Goal: Task Accomplishment & Management: Complete application form

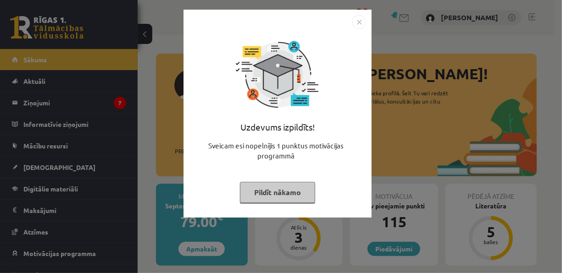
click at [362, 28] on img "Close" at bounding box center [359, 22] width 14 height 14
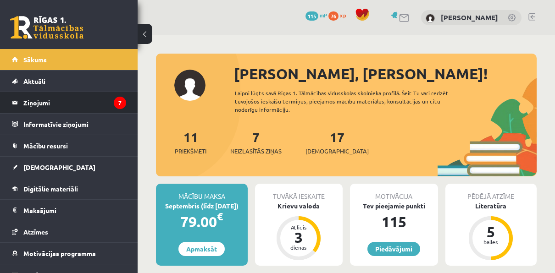
click at [99, 110] on legend "Ziņojumi 7" at bounding box center [74, 102] width 103 height 21
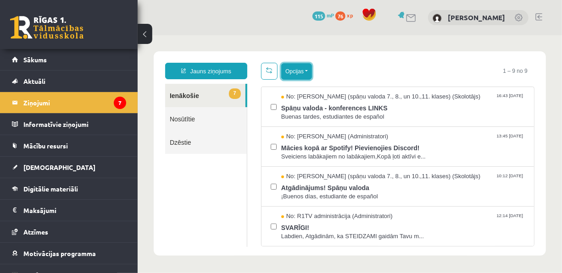
click at [304, 66] on button "Opcijas" at bounding box center [296, 71] width 31 height 17
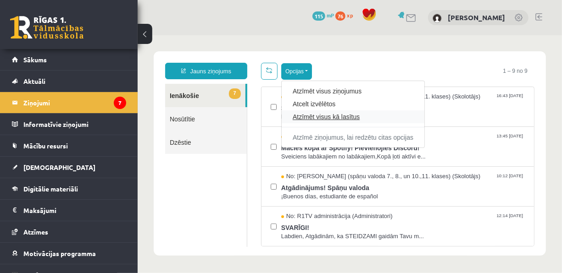
click at [336, 114] on link "Atzīmēt visus kā lasītus" at bounding box center [352, 116] width 121 height 9
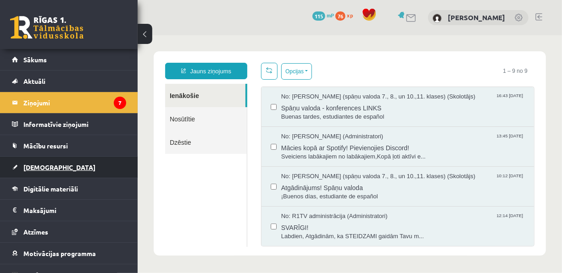
click at [37, 158] on link "[DEMOGRAPHIC_DATA]" at bounding box center [69, 167] width 114 height 21
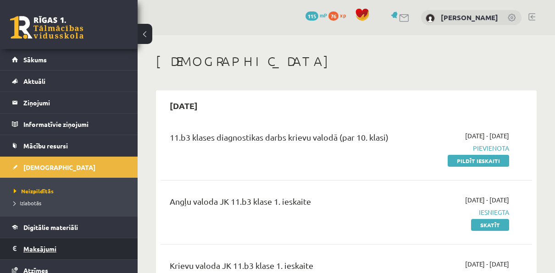
click at [59, 248] on legend "Maksājumi 0" at bounding box center [74, 248] width 103 height 21
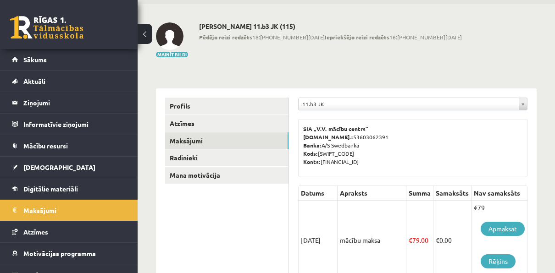
scroll to position [46, 0]
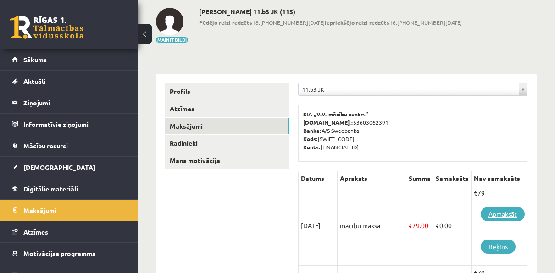
click at [509, 210] on link "Apmaksāt" at bounding box center [502, 214] width 44 height 14
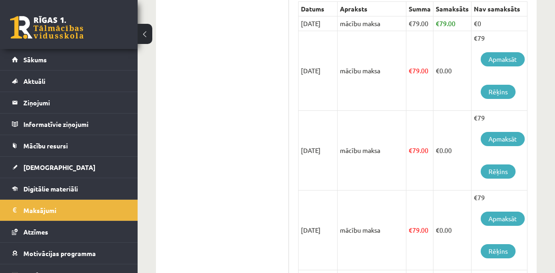
scroll to position [183, 0]
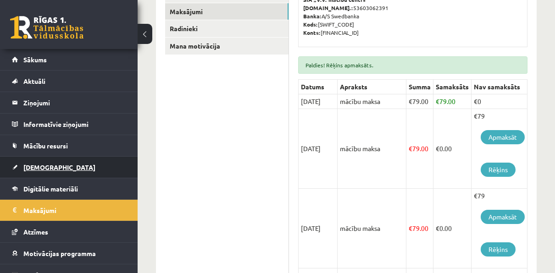
click at [53, 174] on link "[DEMOGRAPHIC_DATA]" at bounding box center [69, 167] width 114 height 21
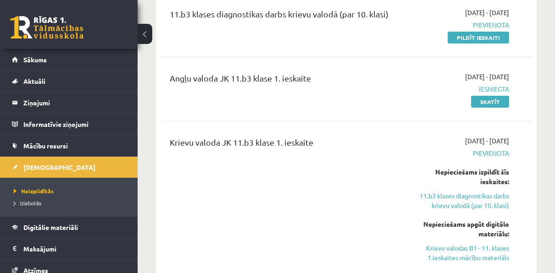
scroll to position [138, 0]
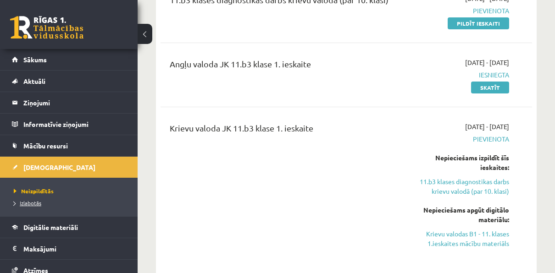
click at [37, 205] on link "Izlabotās" at bounding box center [71, 203] width 115 height 8
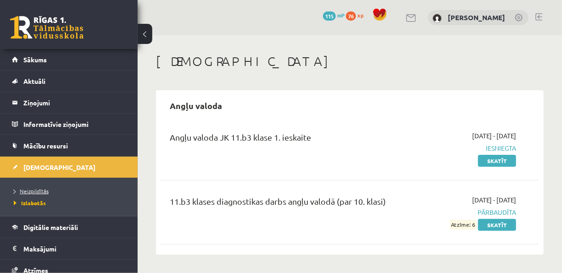
click at [42, 187] on link "Neizpildītās" at bounding box center [71, 191] width 115 height 8
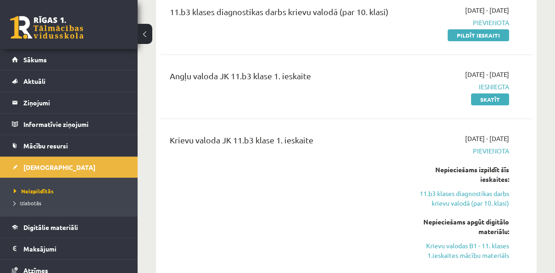
scroll to position [138, 0]
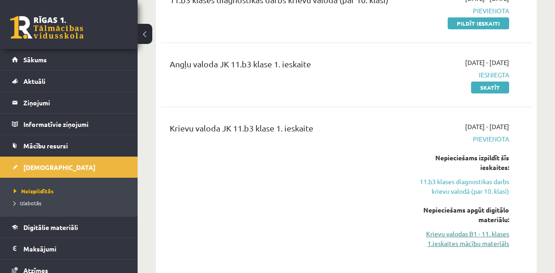
click at [499, 244] on link "Krievu valodas B1 - 11. klases 1.ieskaites mācību materiāls" at bounding box center [457, 238] width 104 height 19
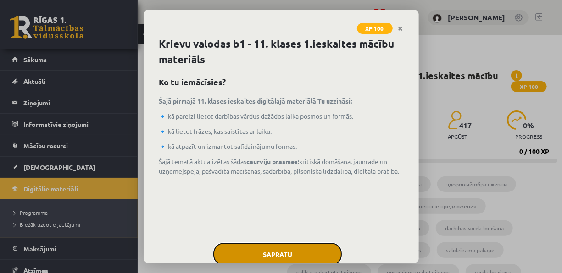
click at [303, 249] on button "Sapratu" at bounding box center [277, 254] width 128 height 23
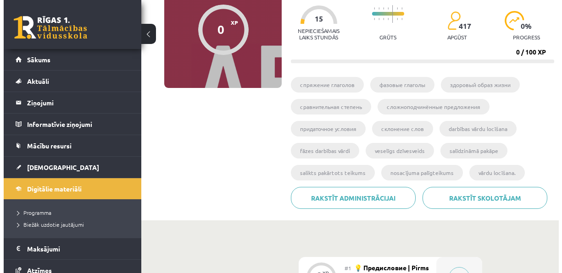
scroll to position [191, 0]
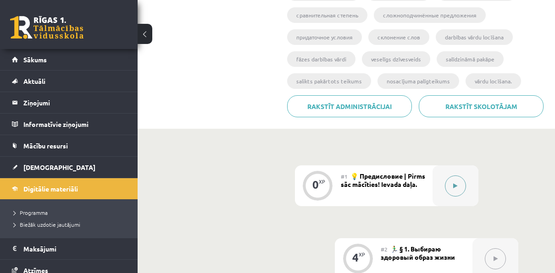
click at [442, 184] on div at bounding box center [455, 185] width 46 height 41
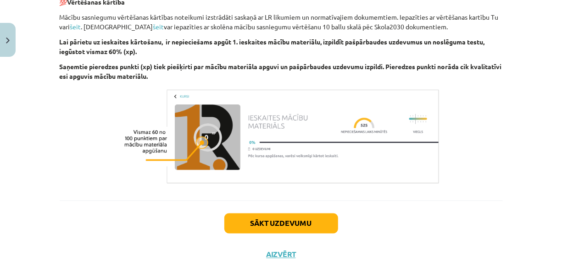
scroll to position [662, 0]
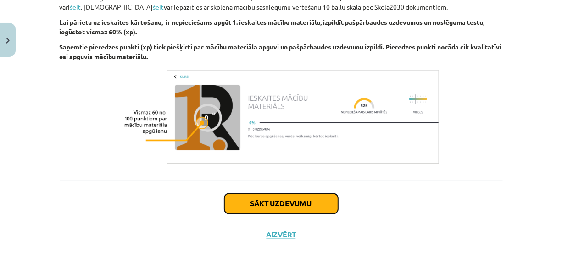
click at [270, 209] on button "Sākt uzdevumu" at bounding box center [281, 204] width 114 height 20
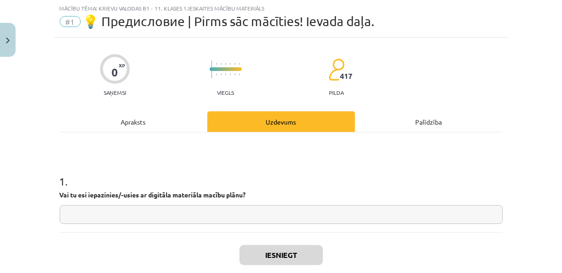
scroll to position [23, 0]
click at [270, 215] on input "text" at bounding box center [281, 215] width 443 height 19
type input "*"
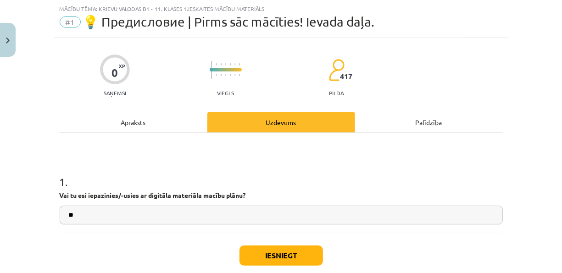
type input "**"
click at [269, 256] on button "Iesniegt" at bounding box center [280, 256] width 83 height 20
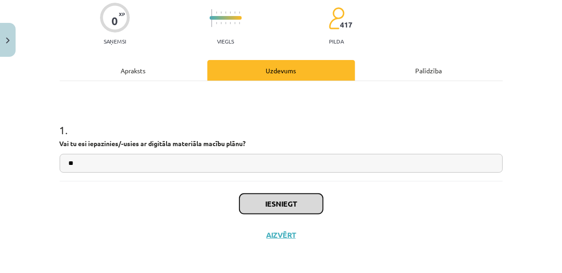
scroll to position [29, 0]
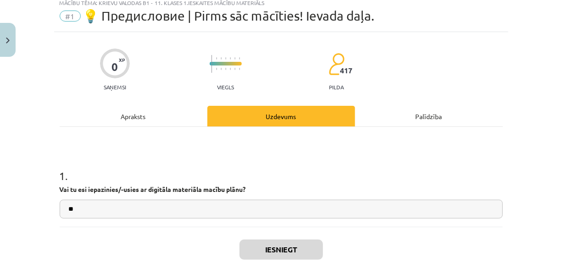
click at [161, 114] on div "Apraksts" at bounding box center [134, 116] width 148 height 21
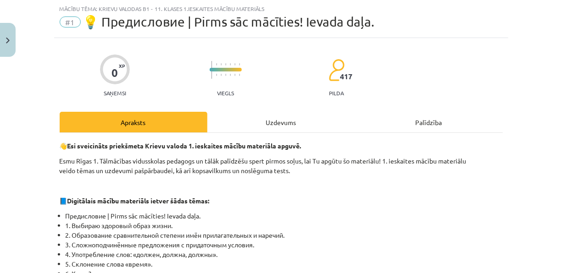
click at [285, 116] on div "Uzdevums" at bounding box center [281, 122] width 148 height 21
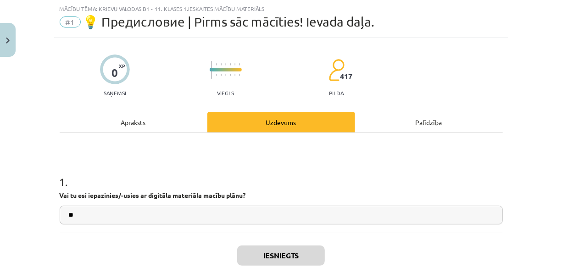
click at [416, 131] on div "Palīdzība" at bounding box center [429, 122] width 148 height 21
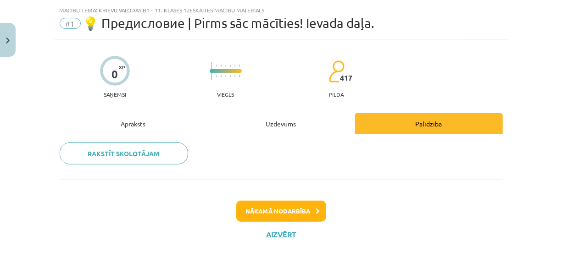
scroll to position [20, 0]
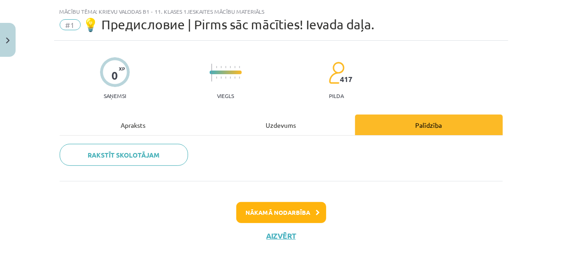
click at [265, 118] on div "Uzdevums" at bounding box center [281, 125] width 148 height 21
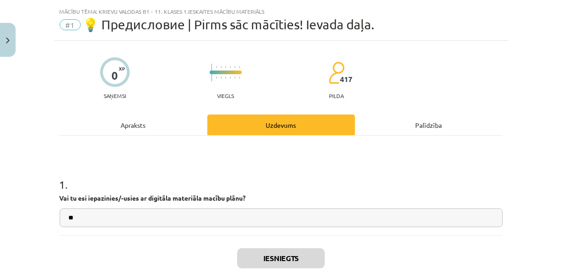
scroll to position [23, 0]
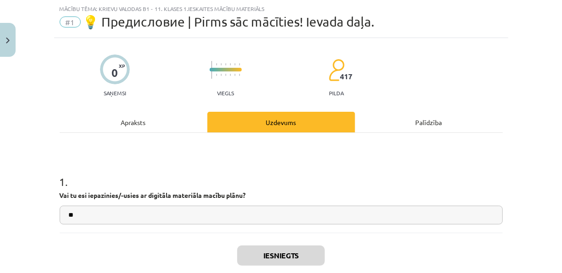
click at [139, 120] on div "Apraksts" at bounding box center [134, 122] width 148 height 21
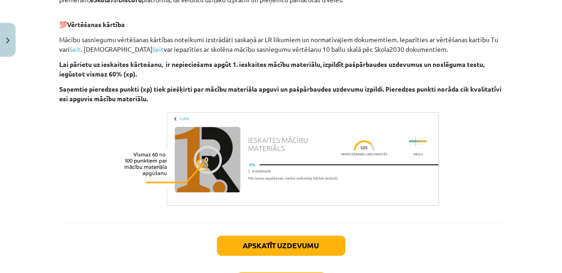
scroll to position [690, 0]
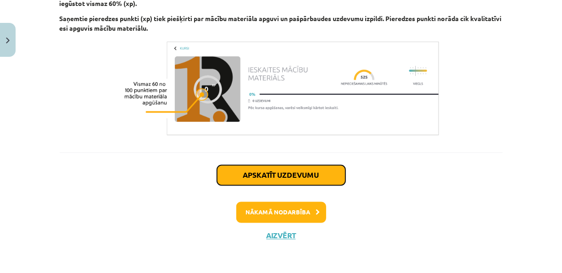
click at [295, 180] on button "Apskatīt uzdevumu" at bounding box center [281, 175] width 128 height 20
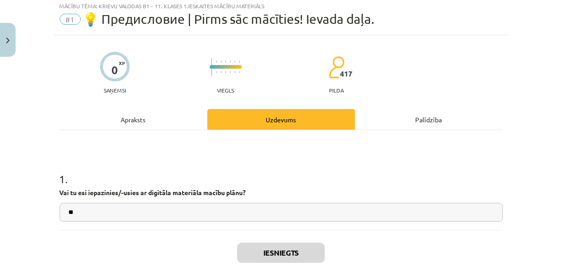
scroll to position [23, 0]
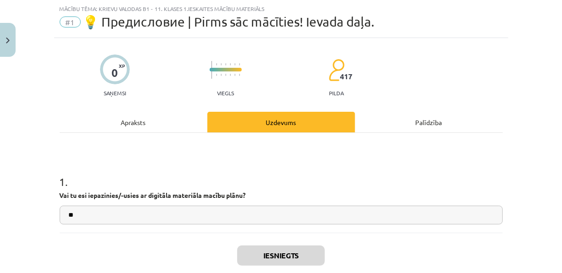
click at [165, 117] on div "Apraksts" at bounding box center [134, 122] width 148 height 21
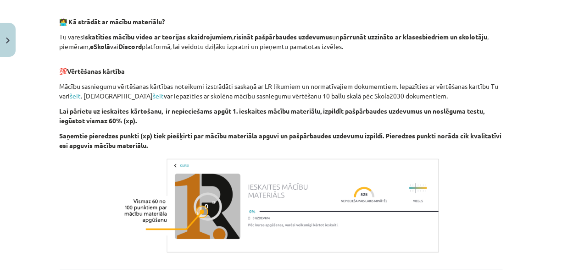
scroll to position [690, 0]
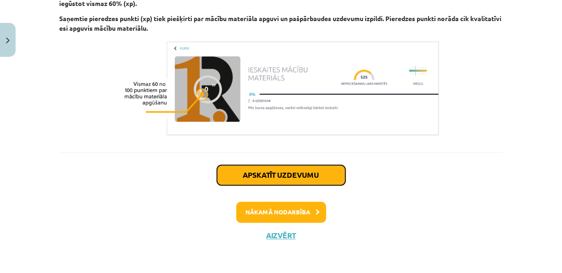
click at [262, 174] on button "Apskatīt uzdevumu" at bounding box center [281, 175] width 128 height 20
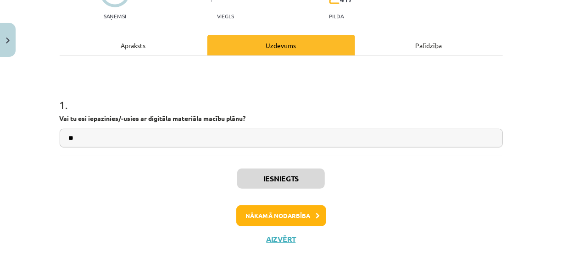
scroll to position [104, 0]
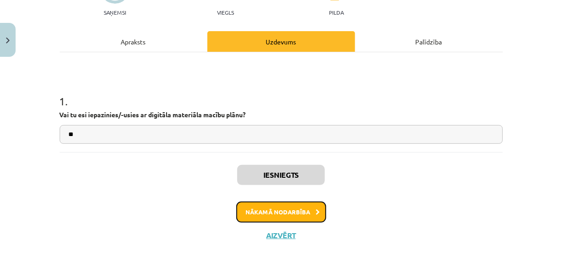
click at [274, 212] on button "Nākamā nodarbība" at bounding box center [281, 212] width 90 height 21
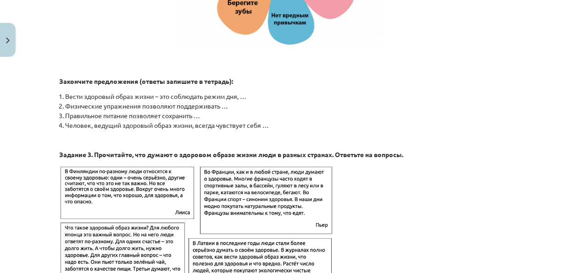
scroll to position [1533, 0]
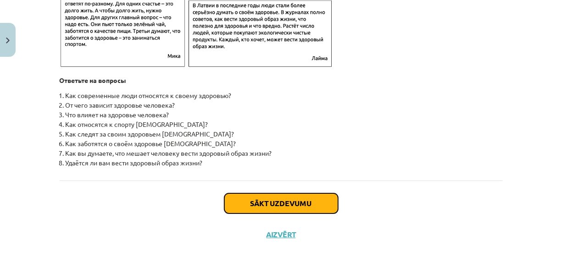
click at [240, 203] on button "Sākt uzdevumu" at bounding box center [281, 203] width 114 height 20
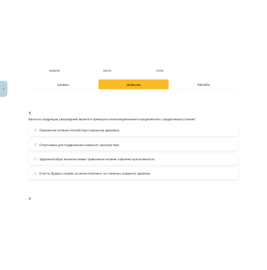
scroll to position [129, 0]
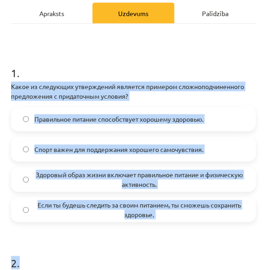
drag, startPoint x: 9, startPoint y: 84, endPoint x: 206, endPoint y: 226, distance: 242.4
click at [206, 226] on div "4 XP Saņemsi Grūts 417 pilda Apraksts Uzdevums Palīdzība 1 . Какое из следующих…" at bounding box center [134, 253] width 256 height 649
drag, startPoint x: 206, startPoint y: 226, endPoint x: 132, endPoint y: 174, distance: 89.5
copy form "Какое из следующих утверждений является примером сложноподчиненного предложения…"
click at [121, 249] on h1 "2 ." at bounding box center [133, 254] width 245 height 28
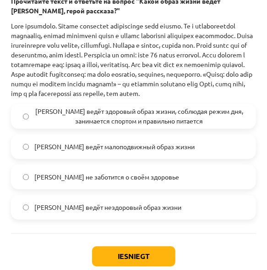
scroll to position [358, 0]
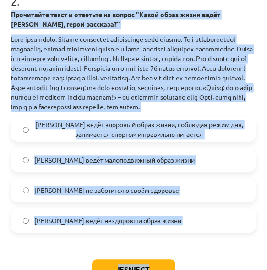
drag, startPoint x: 8, startPoint y: 44, endPoint x: 162, endPoint y: 265, distance: 270.0
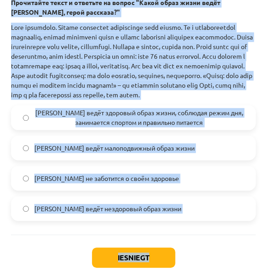
drag, startPoint x: 162, startPoint y: 265, endPoint x: 103, endPoint y: 127, distance: 150.1
copy div "Прочитайте текст и ответьте на вопрос "Какой образ жизни ведёт Олег, герой расс…"
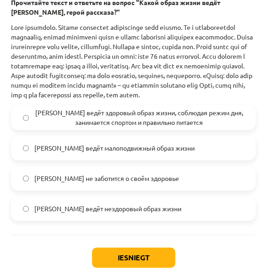
click at [173, 127] on span "Олег ведёт здоровый образ жизни, соблюдая режим дня, занимается спортом и прави…" at bounding box center [139, 117] width 210 height 19
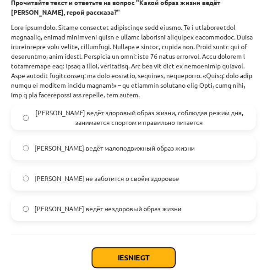
click at [168, 256] on button "Iesniegt" at bounding box center [133, 257] width 83 height 20
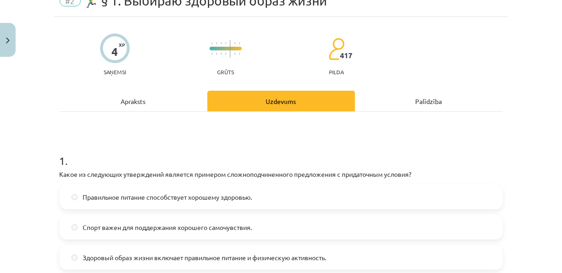
scroll to position [0, 0]
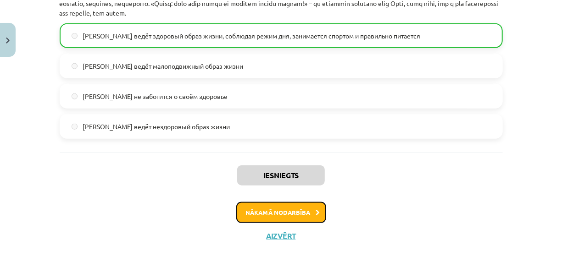
click at [310, 212] on button "Nākamā nodarbība" at bounding box center [281, 212] width 90 height 21
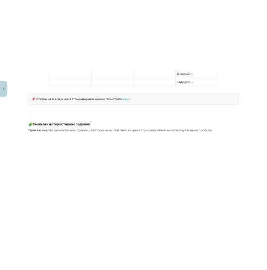
scroll to position [802, 0]
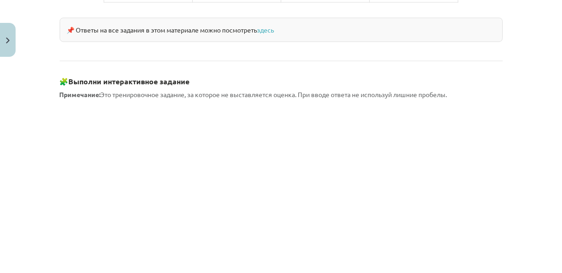
click at [40, 120] on div "Mācību tēma: Krievu valodas b1 - 11. klases 1.ieskaites mācību materiāls #3 📖 §…" at bounding box center [281, 136] width 562 height 273
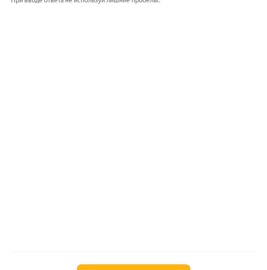
scroll to position [993, 0]
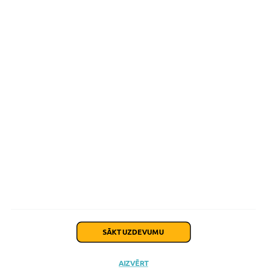
click at [101, 222] on button "Sākt uzdevumu" at bounding box center [134, 232] width 114 height 20
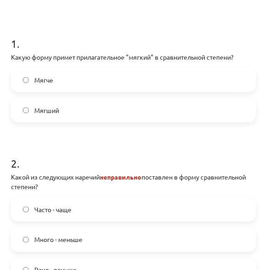
scroll to position [189, 0]
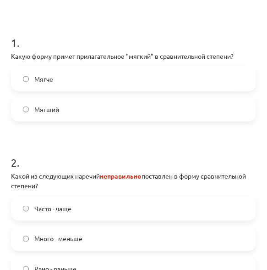
click at [60, 80] on label "Мягче" at bounding box center [133, 78] width 243 height 23
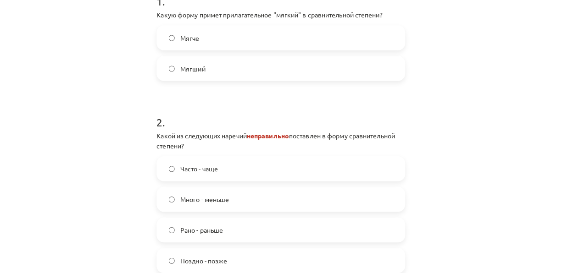
scroll to position [281, 0]
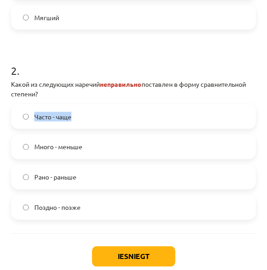
drag, startPoint x: 92, startPoint y: 117, endPoint x: 33, endPoint y: 116, distance: 59.1
click at [33, 116] on label "Часто - чаще" at bounding box center [133, 116] width 243 height 23
drag, startPoint x: 33, startPoint y: 116, endPoint x: 4, endPoint y: 102, distance: 31.8
click at [4, 102] on div "Mācību tēma: Krievu valodas b1 - 11. klases 1.ieskaites mācību materiāls #3 📖 §…" at bounding box center [133, 135] width 267 height 270
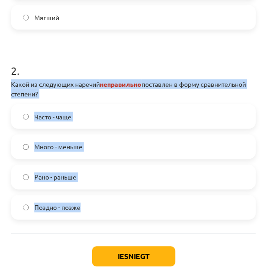
drag, startPoint x: 10, startPoint y: 79, endPoint x: 100, endPoint y: 204, distance: 154.2
click at [100, 204] on div "4 XP Saņemsi Grūts 417 pilda Apraksts Uzdevums Palīdzība 1 . Какую форму примет…" at bounding box center [134, 55] width 256 height 496
drag, startPoint x: 100, startPoint y: 204, endPoint x: 50, endPoint y: 159, distance: 67.5
copy div "Какой из следующих наречий неправильно поставлен в форму сравнительной степени?…"
click at [106, 147] on label "Много - меньше" at bounding box center [133, 146] width 243 height 23
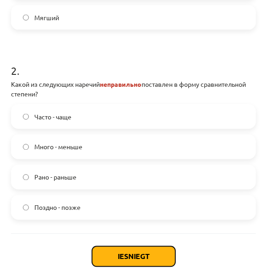
click at [108, 248] on button "Iesniegt" at bounding box center [133, 256] width 83 height 20
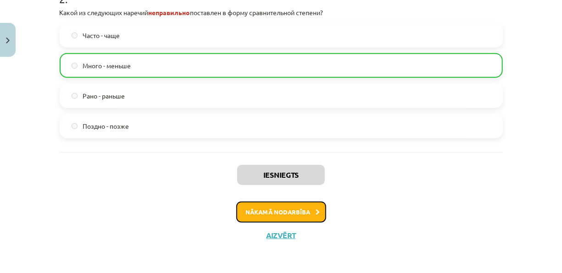
click at [308, 211] on button "Nākamā nodarbība" at bounding box center [281, 212] width 90 height 21
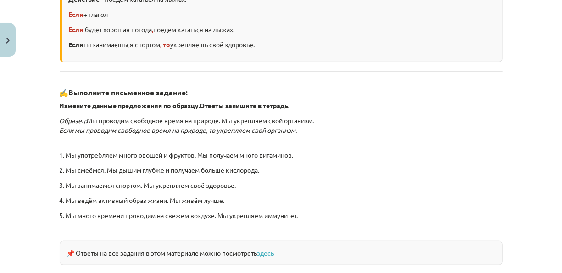
scroll to position [242, 0]
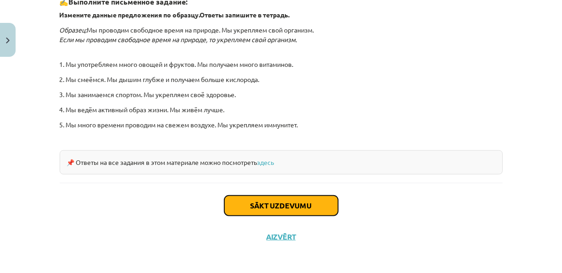
click at [272, 201] on button "Sākt uzdevumu" at bounding box center [281, 206] width 114 height 20
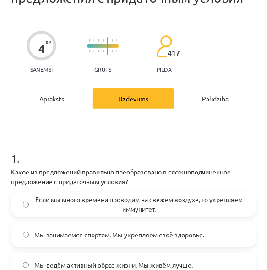
scroll to position [92, 0]
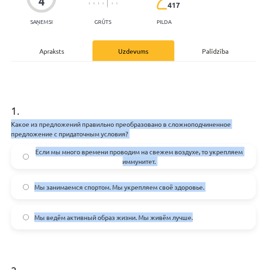
drag, startPoint x: 10, startPoint y: 124, endPoint x: 213, endPoint y: 222, distance: 225.7
click at [213, 222] on div "4 XP Saņemsi Grūts 417 pilda Apraksts Uzdevums Palīdzība 1 . Какое из предложен…" at bounding box center [134, 220] width 256 height 506
drag, startPoint x: 213, startPoint y: 222, endPoint x: 174, endPoint y: 194, distance: 48.3
copy div "Какое из предложений правильно преобразовано в сложноподчиненное предложение с …"
click at [200, 163] on span "Если мы много времени проводим на свежем воздухе, то укрепляем иммунитет." at bounding box center [139, 156] width 210 height 19
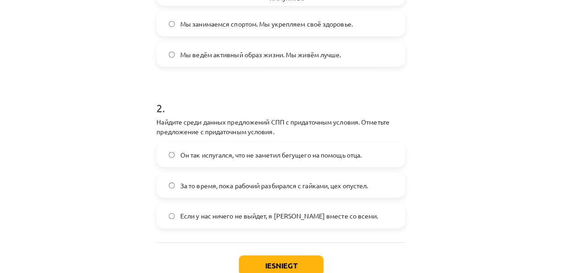
scroll to position [299, 0]
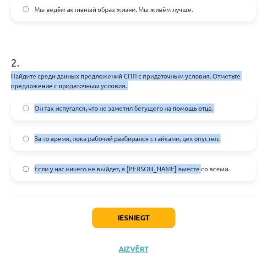
drag, startPoint x: 6, startPoint y: 73, endPoint x: 203, endPoint y: 175, distance: 221.4
click at [203, 175] on div "4 XP Saņemsi Grūts 417 pilda Apraksts Uzdevums Palīdzība 1 . Какое из предложен…" at bounding box center [134, 12] width 256 height 506
drag, startPoint x: 203, startPoint y: 175, endPoint x: 190, endPoint y: 168, distance: 14.2
copy div "Найдите среди данных предложений СПП с придаточным условия. Отметьте предложени…"
click at [22, 164] on label "Если у нас ничего не выйдет, я уеду вместе со всеми." at bounding box center [133, 168] width 243 height 23
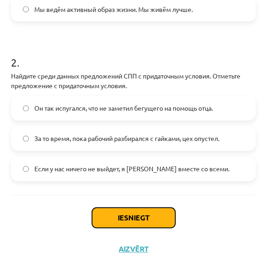
click at [110, 214] on button "Iesniegt" at bounding box center [133, 218] width 83 height 20
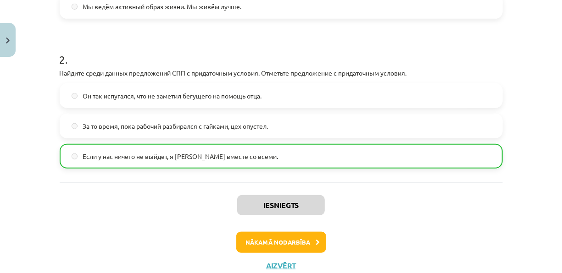
scroll to position [297, 0]
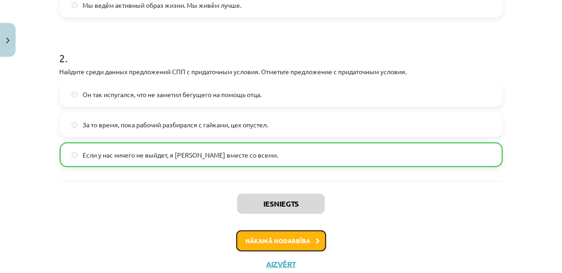
click at [288, 239] on button "Nākamā nodarbība" at bounding box center [281, 241] width 90 height 21
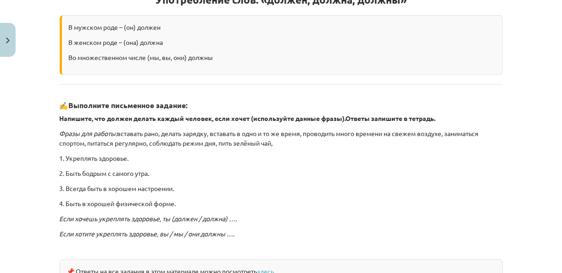
scroll to position [252, 0]
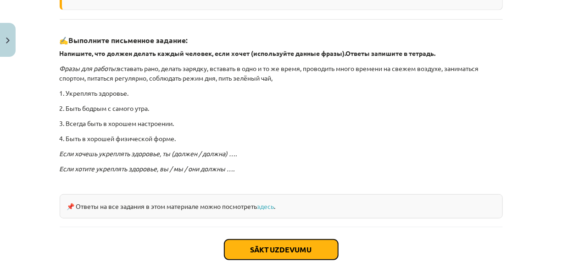
click at [227, 242] on button "Sākt uzdevumu" at bounding box center [281, 250] width 114 height 20
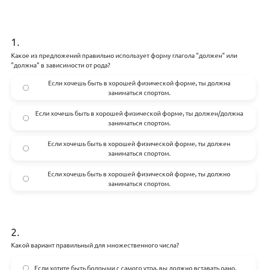
scroll to position [175, 0]
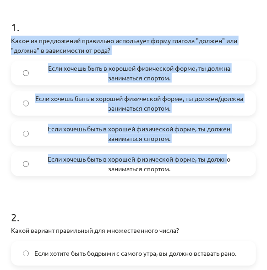
drag, startPoint x: 6, startPoint y: 36, endPoint x: 226, endPoint y: 161, distance: 252.5
click at [226, 161] on div "4 XP Saņemsi Grūts 416 pilda Apraksts Uzdevums Palīdzība 1 . Какое из предложен…" at bounding box center [134, 161] width 256 height 556
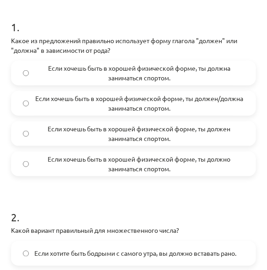
click at [23, 2] on div "1 . Какое из предложений правильно использует форму глагола "должен" или "должн…" at bounding box center [133, 174] width 245 height 392
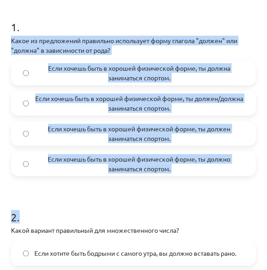
drag, startPoint x: 10, startPoint y: 33, endPoint x: 226, endPoint y: 177, distance: 259.7
click at [226, 177] on div "4 XP Saņemsi Grūts 416 pilda Apraksts Uzdevums Palīdzība 1 . Какое из предложен…" at bounding box center [134, 161] width 256 height 556
drag, startPoint x: 226, startPoint y: 177, endPoint x: 154, endPoint y: 158, distance: 73.6
copy form "Какое из предложений правильно использует форму глагола "должен" или "должна" в…"
click at [44, 181] on form "1 . Какое из предложений правильно использует форму глагола "должен" или "должн…" at bounding box center [133, 181] width 245 height 352
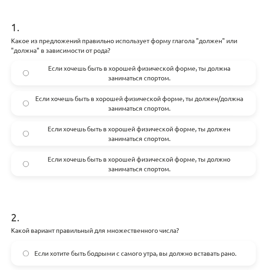
click at [56, 66] on span "Если хочешь быть в хорошей физической форме, ты должна заниматься спортом." at bounding box center [139, 72] width 210 height 19
click at [45, 131] on span "Если хочешь быть в хорошей физической форме, ты должен заниматься спортом." at bounding box center [139, 133] width 210 height 19
click at [45, 78] on span "Если хочешь быть в хорошей физической форме, ты должна заниматься спортом." at bounding box center [139, 72] width 210 height 19
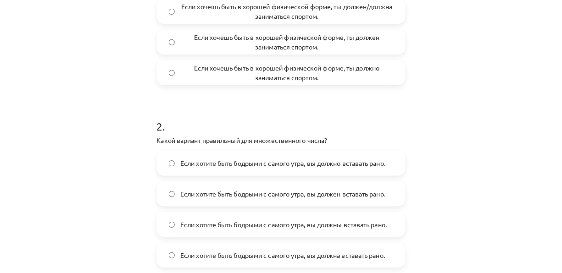
scroll to position [313, 0]
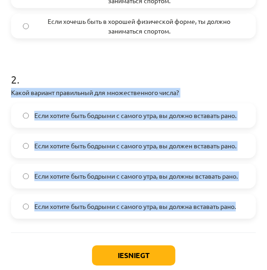
drag, startPoint x: 9, startPoint y: 90, endPoint x: 199, endPoint y: 219, distance: 230.1
click at [199, 219] on div "4 XP Saņemsi Grūts 416 pilda Apraksts Uzdevums Palīdzība 1 . Какое из предложен…" at bounding box center [134, 24] width 256 height 556
drag, startPoint x: 199, startPoint y: 219, endPoint x: 176, endPoint y: 206, distance: 26.3
copy div "Какой вариант правильный для множественного числа? Если хотите быть бодрыми с с…"
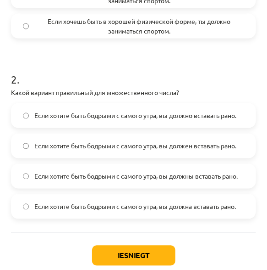
click at [54, 237] on div "Iesniegt Aizvērt" at bounding box center [133, 264] width 245 height 64
click at [53, 175] on span "Если хотите быть бодрыми с самого утра, вы должны вставать рано." at bounding box center [136, 176] width 204 height 10
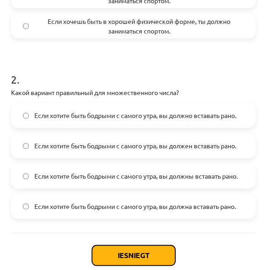
click at [95, 245] on button "Iesniegt" at bounding box center [133, 255] width 83 height 20
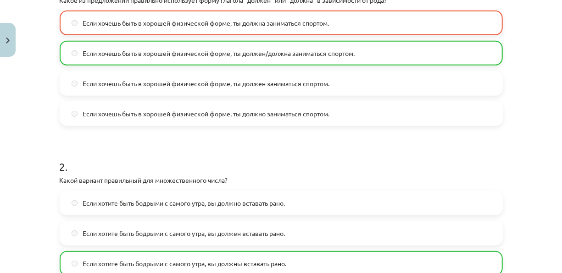
scroll to position [175, 0]
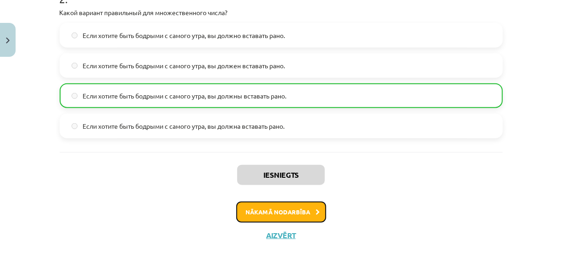
click at [289, 210] on button "Nākamā nodarbība" at bounding box center [281, 212] width 90 height 21
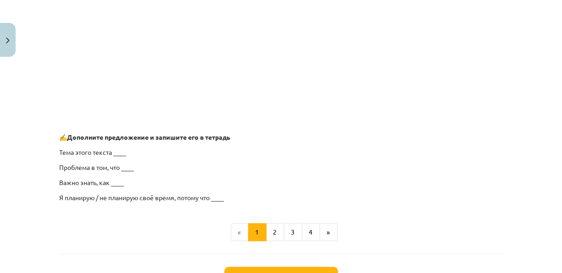
scroll to position [756, 0]
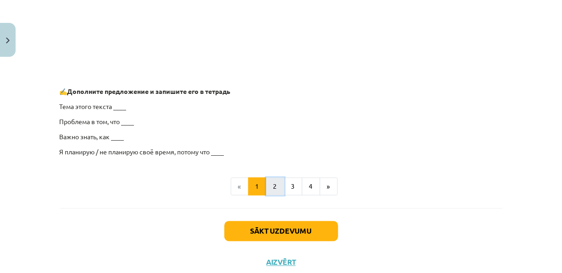
click at [274, 189] on button "2" at bounding box center [275, 187] width 18 height 18
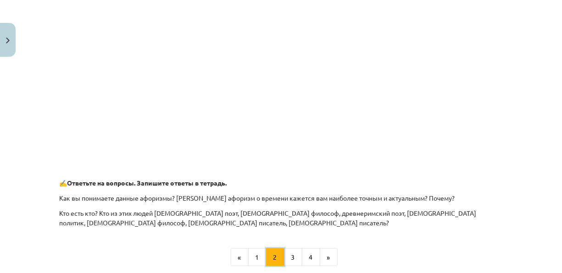
scroll to position [439, 0]
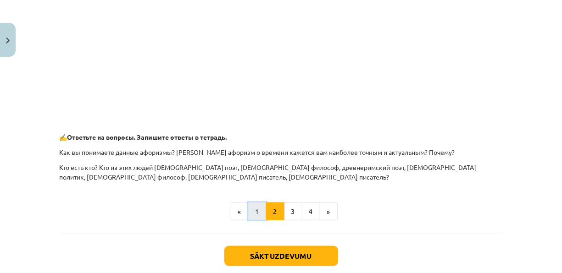
click at [252, 210] on button "1" at bounding box center [257, 212] width 18 height 18
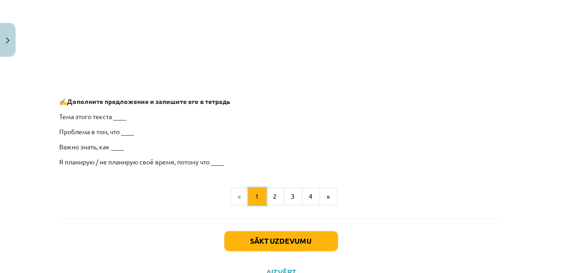
scroll to position [760, 0]
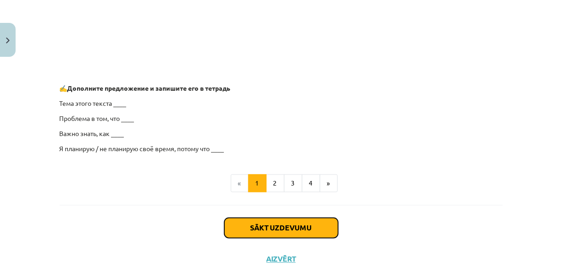
click at [266, 223] on button "Sākt uzdevumu" at bounding box center [281, 228] width 114 height 20
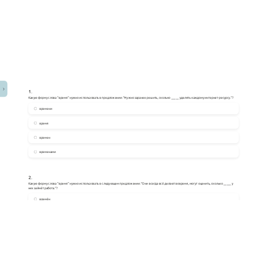
scroll to position [160, 0]
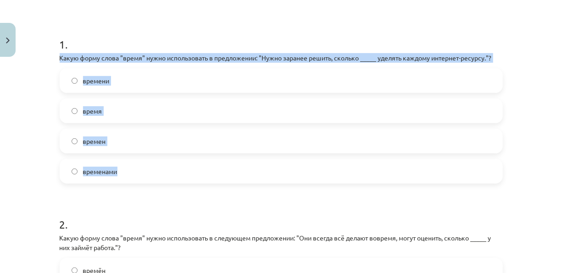
drag, startPoint x: 53, startPoint y: 60, endPoint x: 167, endPoint y: 173, distance: 161.1
click at [167, 173] on div "4 XP Saņemsi Grūts 416 pilda Apraksts Uzdevums Palīdzība 1 . Какую форму слова …" at bounding box center [281, 179] width 454 height 556
drag, startPoint x: 167, startPoint y: 173, endPoint x: 105, endPoint y: 104, distance: 93.5
copy div "Какую форму слова "время" нужно использовать в предложении: "Нужно заранее реши…"
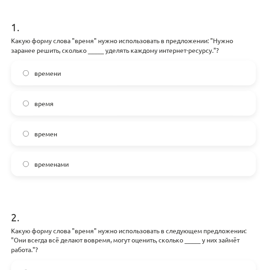
click at [80, 196] on h1 "2 ." at bounding box center [133, 208] width 245 height 28
click at [58, 99] on label "время" at bounding box center [133, 103] width 243 height 23
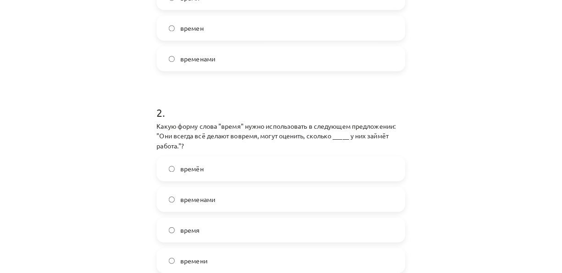
scroll to position [298, 0]
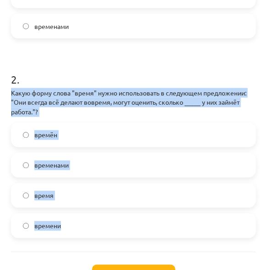
drag, startPoint x: 16, startPoint y: 91, endPoint x: 81, endPoint y: 227, distance: 151.1
click at [81, 227] on div "4 XP Saņemsi Grūts 416 pilda Apraksts Uzdevums Palīdzība 1 . Какую форму слова …" at bounding box center [134, 34] width 256 height 576
drag, startPoint x: 81, startPoint y: 227, endPoint x: 58, endPoint y: 204, distance: 32.7
copy div "Какую форму слова "время" нужно использовать в следующем предложении: "Они всег…"
click at [76, 222] on label "времени" at bounding box center [133, 225] width 243 height 23
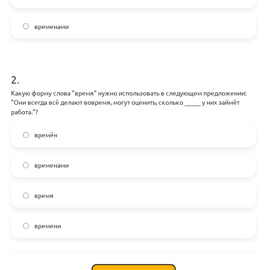
click at [116, 264] on button "Iesniegt" at bounding box center [133, 274] width 83 height 20
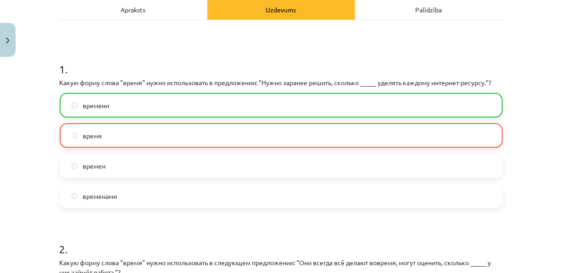
scroll to position [115, 0]
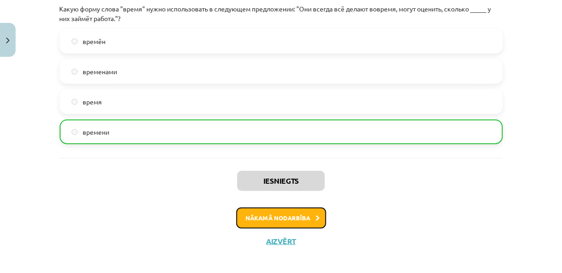
click at [271, 211] on button "Nākamā nodarbība" at bounding box center [281, 218] width 90 height 21
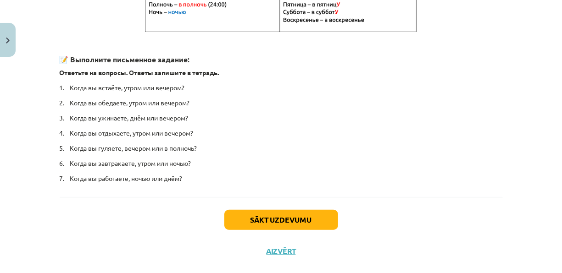
scroll to position [252, 0]
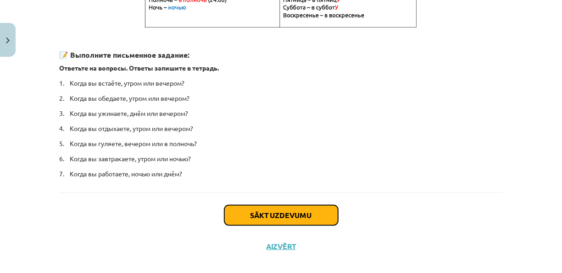
click at [268, 211] on button "Sākt uzdevumu" at bounding box center [281, 215] width 114 height 20
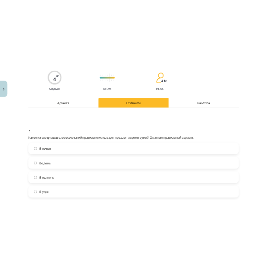
scroll to position [115, 0]
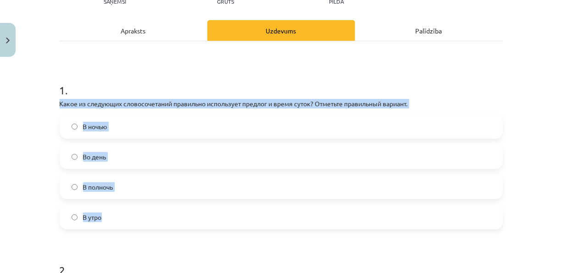
drag, startPoint x: 52, startPoint y: 104, endPoint x: 140, endPoint y: 209, distance: 137.4
click at [140, 209] on div "4 XP Saņemsi Grūts 416 pilda Apraksts Uzdevums Palīdzība 1 . Какое из следующих…" at bounding box center [281, 219] width 454 height 547
copy div "Какое из следующих словосочетаний правильно использует предлог и время суток? О…"
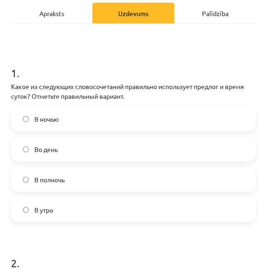
drag, startPoint x: 88, startPoint y: 229, endPoint x: 87, endPoint y: 201, distance: 28.0
click at [88, 229] on form "1 . Какое из следующих словосочетаний правильно использует предлог и время суто…" at bounding box center [133, 230] width 245 height 361
click at [93, 180] on label "В полночь" at bounding box center [133, 179] width 243 height 23
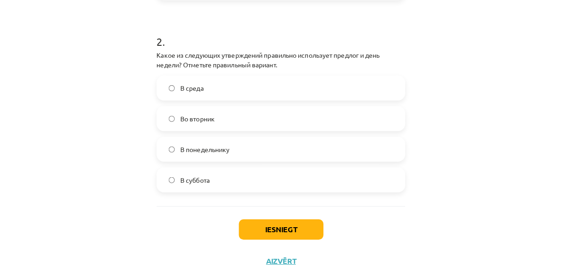
scroll to position [344, 0]
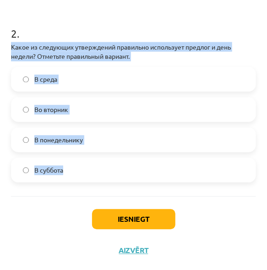
drag, startPoint x: 7, startPoint y: 44, endPoint x: 107, endPoint y: 162, distance: 154.5
click at [124, 121] on div "Во вторник" at bounding box center [133, 109] width 245 height 25
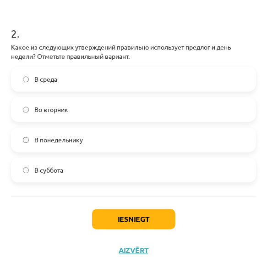
click at [123, 109] on label "Во вторник" at bounding box center [133, 109] width 243 height 23
click at [113, 211] on button "Iesniegt" at bounding box center [133, 219] width 83 height 20
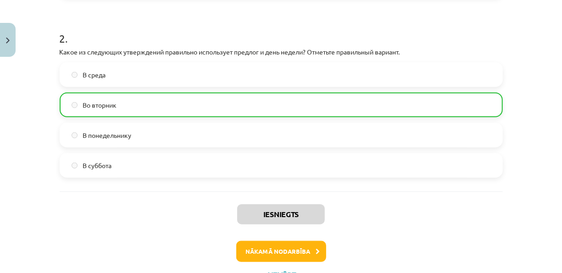
scroll to position [386, 0]
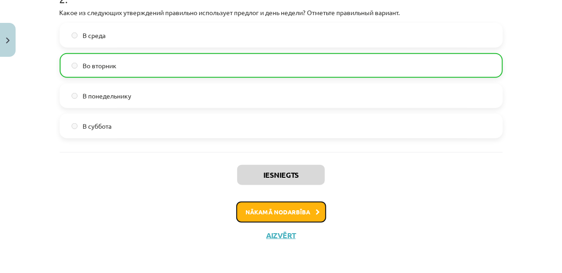
click at [303, 215] on button "Nākamā nodarbība" at bounding box center [281, 212] width 90 height 21
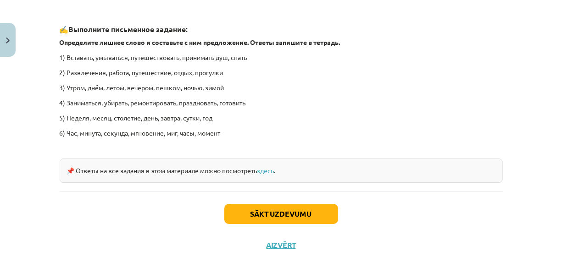
scroll to position [1437, 0]
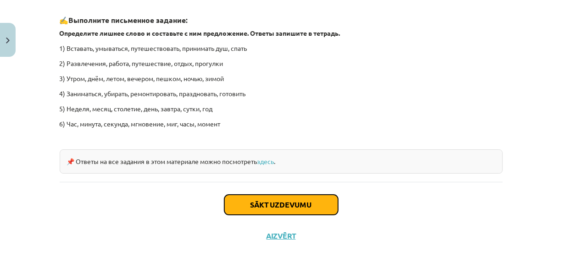
click at [255, 195] on button "Sākt uzdevumu" at bounding box center [281, 205] width 114 height 20
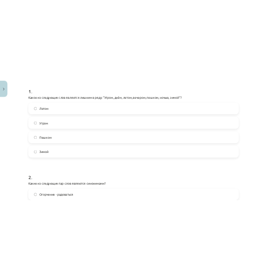
scroll to position [160, 0]
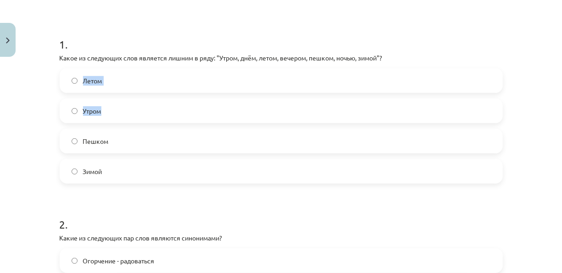
drag, startPoint x: 71, startPoint y: 69, endPoint x: 81, endPoint y: 85, distance: 19.0
click at [81, 85] on div "1 . Какое из следующих слов является лишним в ряду: "Утром, днём, летом, вечеро…" at bounding box center [281, 103] width 443 height 162
drag, startPoint x: 81, startPoint y: 85, endPoint x: 50, endPoint y: 56, distance: 42.2
click at [50, 56] on div "Mācību tēma: Krievu valodas b1 - 11. klases 1.ieskaites mācību materiāls #8 ⏰ §…" at bounding box center [281, 136] width 562 height 273
click at [44, 57] on div "Mācību tēma: Krievu valodas b1 - 11. klases 1.ieskaites mācību materiāls #8 ⏰ §…" at bounding box center [281, 136] width 562 height 273
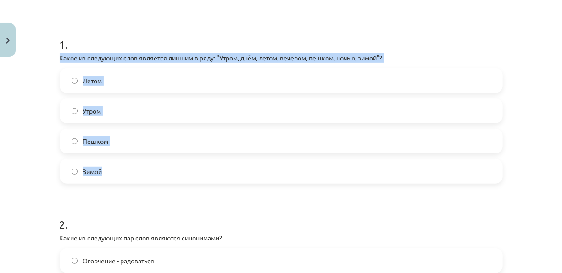
drag, startPoint x: 62, startPoint y: 57, endPoint x: 131, endPoint y: 168, distance: 130.1
click at [131, 168] on div "Mācību tēma: Krievu valodas b1 - 11. klases 1.ieskaites mācību materiāls #8 ⏰ §…" at bounding box center [281, 136] width 562 height 273
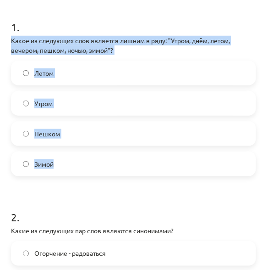
click at [100, 139] on label "Пешком" at bounding box center [133, 133] width 243 height 23
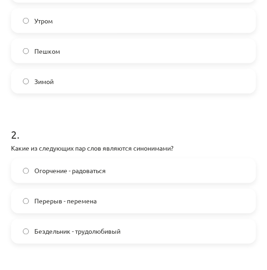
scroll to position [252, 0]
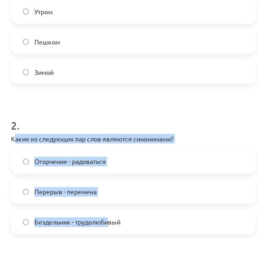
drag, startPoint x: 30, startPoint y: 149, endPoint x: 110, endPoint y: 230, distance: 114.1
click at [110, 230] on div "2 . Какие из следующих пар слов являются синонимами? Огорчение - радоваться Пер…" at bounding box center [133, 169] width 245 height 132
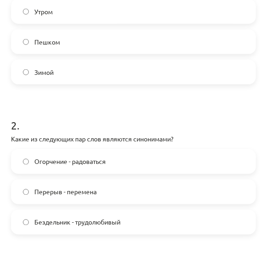
drag, startPoint x: 110, startPoint y: 230, endPoint x: 138, endPoint y: 235, distance: 28.4
click at [132, 237] on form "1 . Какое из следующих слов является лишним в ряду: "Утром, днём, летом, вечеро…" at bounding box center [133, 258] width 245 height 691
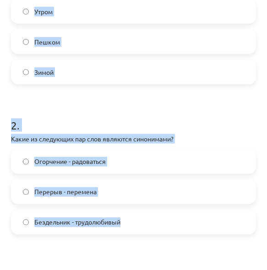
drag, startPoint x: 124, startPoint y: 223, endPoint x: -4, endPoint y: 131, distance: 158.0
drag, startPoint x: -4, startPoint y: 131, endPoint x: 66, endPoint y: 125, distance: 69.9
click at [66, 125] on h1 "2 ." at bounding box center [133, 117] width 245 height 28
click at [5, 136] on div "Mācību tēma: Krievu valodas b1 - 11. klases 1.ieskaites mācību materiāls #8 ⏰ §…" at bounding box center [133, 135] width 267 height 270
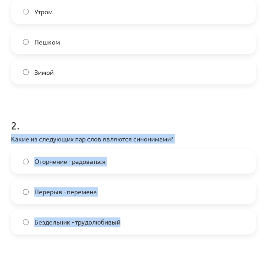
click at [6, 136] on div "7 XP Saņemsi Grūts 416 pilda Apraksts Uzdevums Palīdzība 1 . Какое из следующих…" at bounding box center [134, 239] width 256 height 896
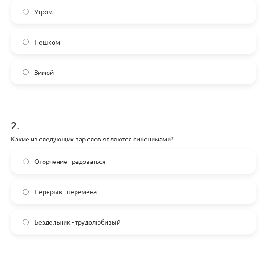
click at [99, 101] on form "1 . Какое из следующих слов является лишним в ряду: "Утром, днём, летом, вечеро…" at bounding box center [133, 258] width 245 height 691
click at [84, 197] on label "Перерыв - перемена" at bounding box center [133, 191] width 243 height 23
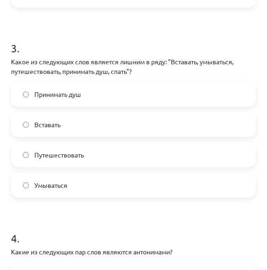
scroll to position [481, 0]
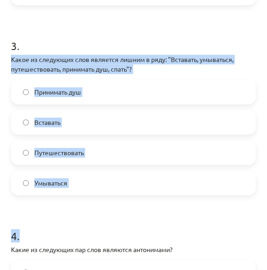
drag, startPoint x: 11, startPoint y: 59, endPoint x: 87, endPoint y: 199, distance: 159.0
click at [87, 199] on form "1 . Какое из следующих слов является лишним в ряду: "Утром, днём, летом, вечеро…" at bounding box center [133, 29] width 245 height 691
click at [6, 56] on div "7 XP Saņemsi Grūts 416 pilda Apraksts Uzdevums Palīdzība 1 . Какое из следующих…" at bounding box center [134, 10] width 256 height 896
drag, startPoint x: 26, startPoint y: 72, endPoint x: 80, endPoint y: 188, distance: 128.6
click at [80, 188] on div "7 XP Saņemsi Grūts 416 pilda Apraksts Uzdevums Palīdzība 1 . Какое из следующих…" at bounding box center [134, 10] width 256 height 896
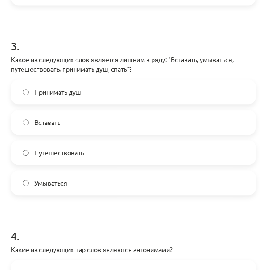
drag, startPoint x: 76, startPoint y: 203, endPoint x: 81, endPoint y: 187, distance: 17.4
click at [76, 203] on form "1 . Какое из следующих слов является лишним в ряду: "Утром, днём, летом, вечеро…" at bounding box center [133, 29] width 245 height 691
click at [92, 152] on label "Путешествовать" at bounding box center [133, 152] width 243 height 23
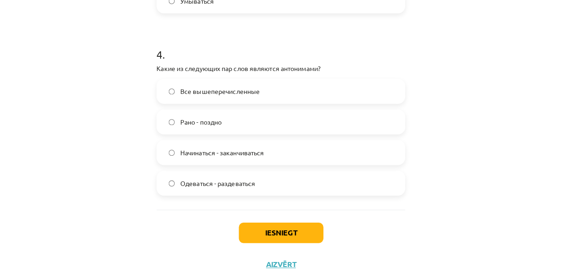
scroll to position [675, 0]
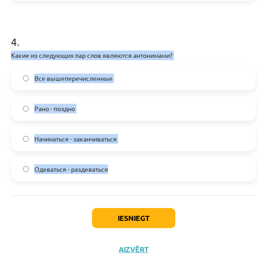
drag, startPoint x: 10, startPoint y: 50, endPoint x: 115, endPoint y: 172, distance: 161.2
drag, startPoint x: 115, startPoint y: 172, endPoint x: 94, endPoint y: 166, distance: 21.9
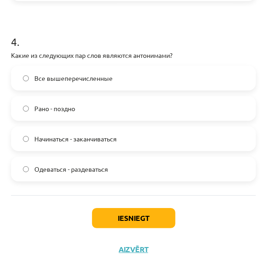
click at [16, 196] on div "Iesniegt Aizvērt" at bounding box center [133, 227] width 245 height 64
click at [49, 79] on span "Все вышеперечисленные" at bounding box center [73, 78] width 78 height 10
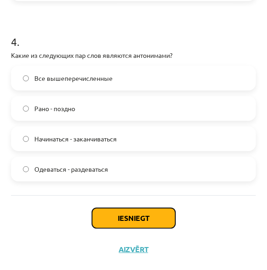
click at [131, 223] on button "Iesniegt" at bounding box center [133, 218] width 83 height 20
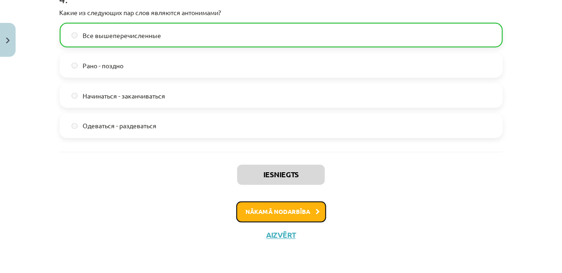
click at [257, 207] on button "Nākamā nodarbība" at bounding box center [281, 212] width 90 height 21
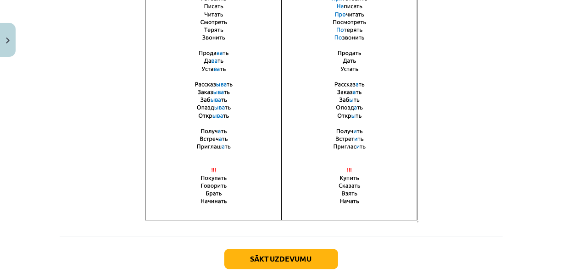
scroll to position [711, 0]
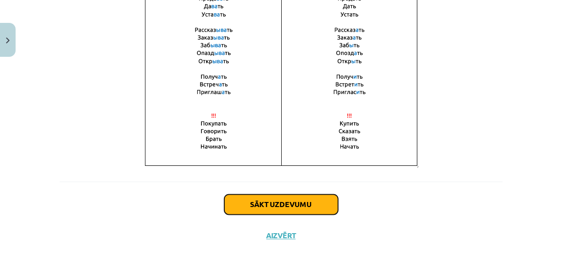
click at [296, 202] on button "Sākt uzdevumu" at bounding box center [281, 205] width 114 height 20
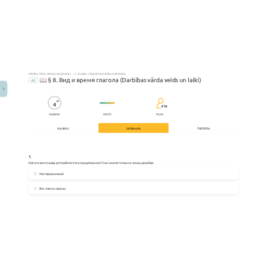
scroll to position [160, 0]
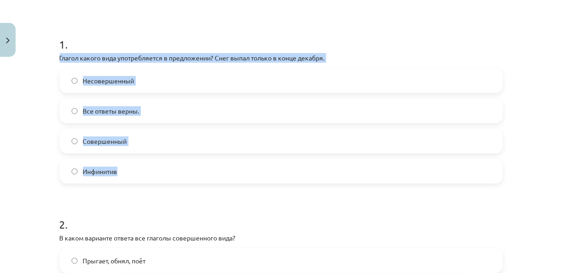
drag, startPoint x: 74, startPoint y: 67, endPoint x: 163, endPoint y: 164, distance: 131.4
click at [163, 164] on div "Mācību tēma: Krievu valodas b1 - 11. klases 1.ieskaites mācību materiāls #9 📖 §…" at bounding box center [281, 136] width 562 height 273
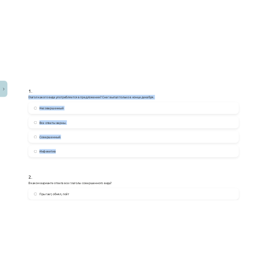
scroll to position [175, 0]
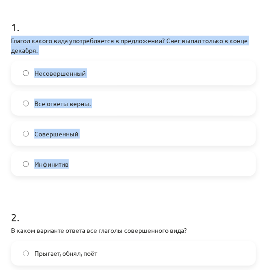
drag, startPoint x: 9, startPoint y: 38, endPoint x: 94, endPoint y: 160, distance: 148.5
click at [84, 138] on label "Совершенный" at bounding box center [133, 133] width 243 height 23
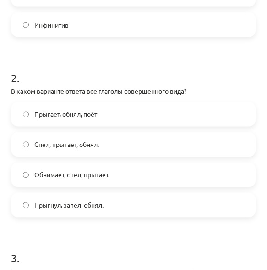
scroll to position [358, 0]
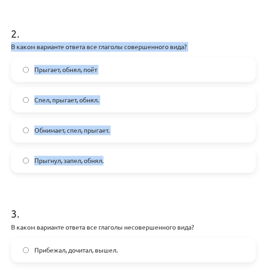
drag, startPoint x: 8, startPoint y: 44, endPoint x: 120, endPoint y: 171, distance: 169.5
click at [120, 171] on div "4 XP Saņemsi Grūts 416 pilda Apraksts Uzdevums Palīdzība 1 . Глагол какого вида…" at bounding box center [134, 163] width 256 height 926
drag, startPoint x: 120, startPoint y: 171, endPoint x: 100, endPoint y: 157, distance: 24.0
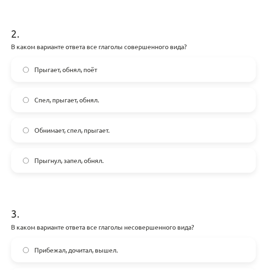
click at [102, 198] on h1 "3 ." at bounding box center [133, 205] width 245 height 28
click at [83, 170] on label "Прыгнул, запел, обнял." at bounding box center [133, 160] width 243 height 23
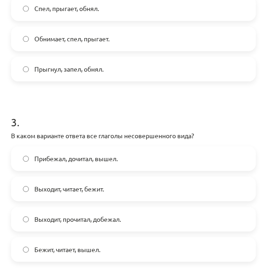
scroll to position [542, 0]
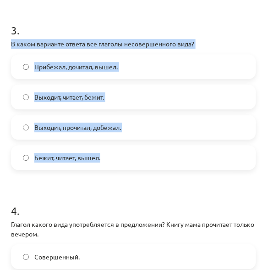
drag, startPoint x: 15, startPoint y: 39, endPoint x: 118, endPoint y: 165, distance: 163.2
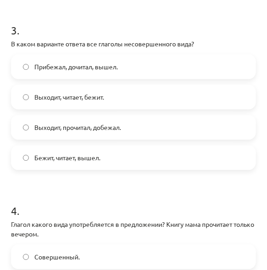
click at [115, 99] on label "Выходит, читает, бежит." at bounding box center [133, 96] width 243 height 23
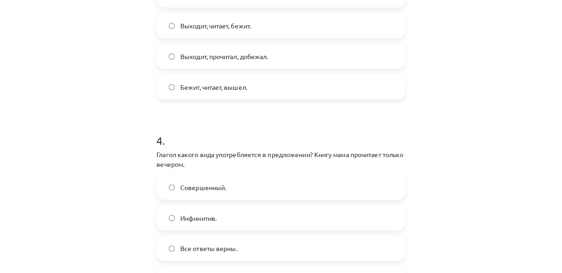
scroll to position [720, 0]
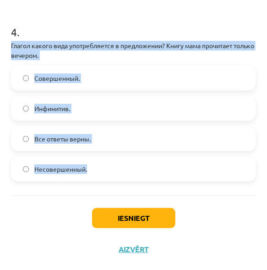
drag, startPoint x: 7, startPoint y: 41, endPoint x: 105, endPoint y: 167, distance: 160.0
click at [103, 82] on label "Совершенный." at bounding box center [133, 77] width 243 height 23
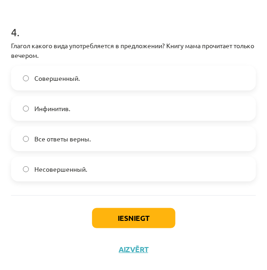
click at [88, 134] on span "Все ответы верны." at bounding box center [62, 139] width 56 height 10
click at [110, 83] on label "Совершенный." at bounding box center [133, 77] width 243 height 23
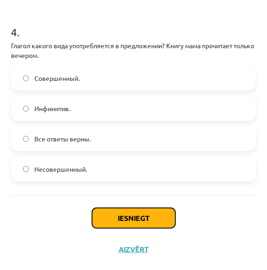
click at [137, 208] on button "Iesniegt" at bounding box center [133, 218] width 83 height 20
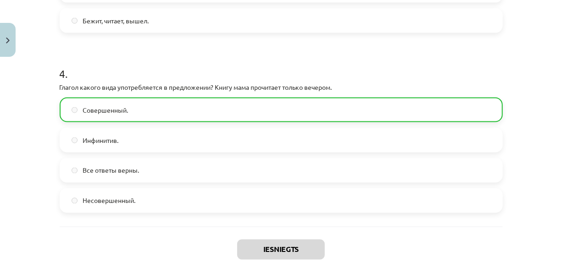
scroll to position [746, 0]
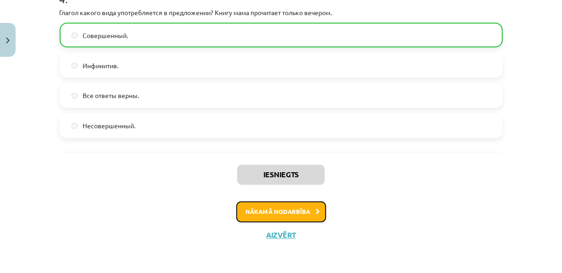
click at [306, 210] on button "Nākamā nodarbība" at bounding box center [281, 212] width 90 height 21
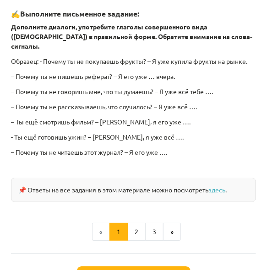
scroll to position [642, 0]
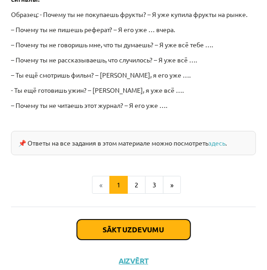
click at [148, 219] on button "Sākt uzdevumu" at bounding box center [134, 229] width 114 height 20
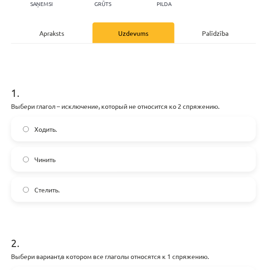
scroll to position [143, 0]
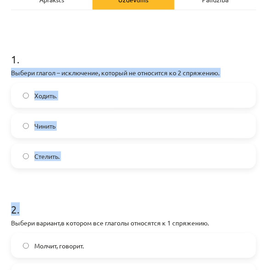
drag, startPoint x: 10, startPoint y: 68, endPoint x: 87, endPoint y: 175, distance: 131.4
drag, startPoint x: 87, startPoint y: 175, endPoint x: 83, endPoint y: 168, distance: 7.8
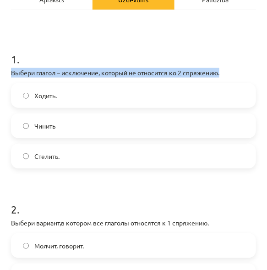
drag, startPoint x: 6, startPoint y: 68, endPoint x: 38, endPoint y: 93, distance: 41.2
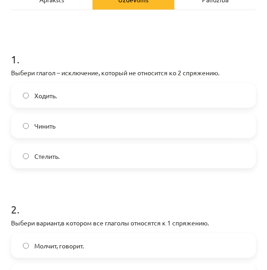
drag, startPoint x: 38, startPoint y: 93, endPoint x: 10, endPoint y: 64, distance: 40.8
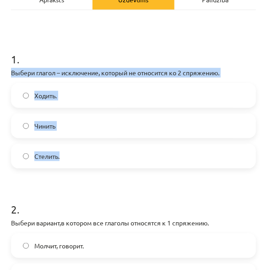
drag, startPoint x: 10, startPoint y: 70, endPoint x: 81, endPoint y: 146, distance: 103.8
drag, startPoint x: 87, startPoint y: 90, endPoint x: 83, endPoint y: 93, distance: 4.7
click at [87, 90] on label "Ходить." at bounding box center [133, 95] width 243 height 23
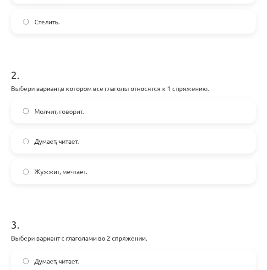
scroll to position [281, 0]
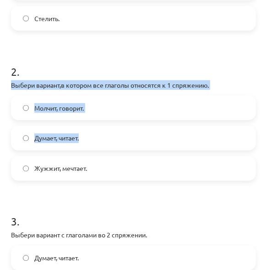
drag, startPoint x: 13, startPoint y: 86, endPoint x: 92, endPoint y: 151, distance: 102.6
click at [92, 151] on div "7 XP Saņemsi Grūts 416 pilda Apraksts Uzdevums Palīdzība 1 . Выбери глагол – ис…" at bounding box center [134, 171] width 256 height 786
drag, startPoint x: 92, startPoint y: 151, endPoint x: 85, endPoint y: 160, distance: 12.1
click at [97, 177] on label "Жужжит, мечтает." at bounding box center [133, 168] width 243 height 23
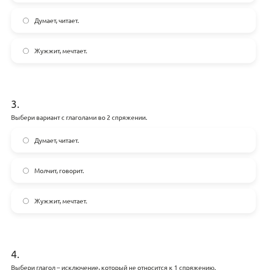
scroll to position [418, 0]
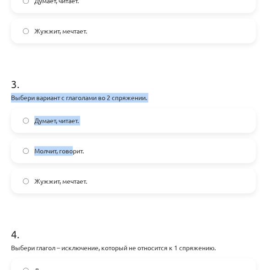
drag, startPoint x: 7, startPoint y: 95, endPoint x: 84, endPoint y: 156, distance: 98.2
click at [84, 156] on div "7 XP Saņemsi Grūts 416 pilda Apraksts Uzdevums Palīdzība 1 . Выбери глагол – ис…" at bounding box center [134, 33] width 256 height 786
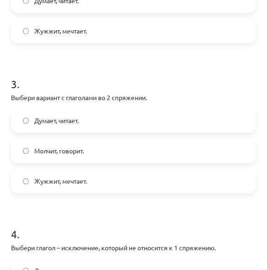
drag, startPoint x: 84, startPoint y: 156, endPoint x: 104, endPoint y: 182, distance: 32.7
click at [104, 181] on label "Жужжит, мечтает." at bounding box center [133, 180] width 243 height 23
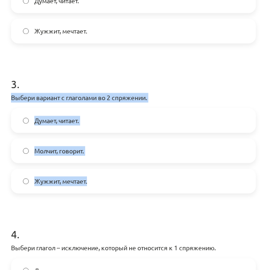
drag, startPoint x: 4, startPoint y: 96, endPoint x: 103, endPoint y: 184, distance: 132.2
click at [103, 184] on div "Mācību tēma: Krievu valodas b1 - 11. klases 1.ieskaites mācību materiāls #10 📖 …" at bounding box center [133, 135] width 267 height 270
click at [93, 127] on label "Думает, читает." at bounding box center [133, 120] width 243 height 23
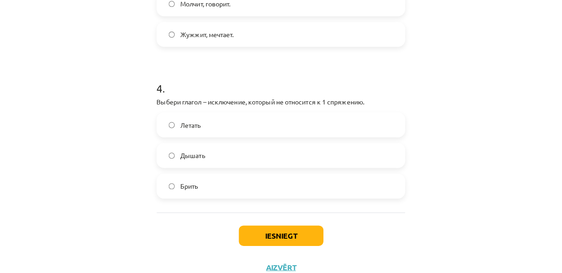
scroll to position [580, 0]
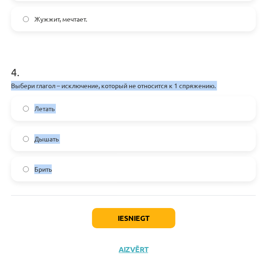
drag, startPoint x: 2, startPoint y: 81, endPoint x: 73, endPoint y: 161, distance: 106.9
click at [73, 161] on div "Mācību tēma: Krievu valodas b1 - 11. klases 1.ieskaites mācību materiāls #10 📖 …" at bounding box center [133, 135] width 267 height 270
click at [73, 125] on div "Летать Дышать Брить" at bounding box center [133, 138] width 245 height 85
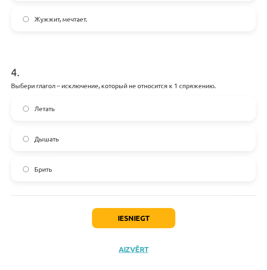
click at [77, 147] on label "Дышать" at bounding box center [133, 138] width 243 height 23
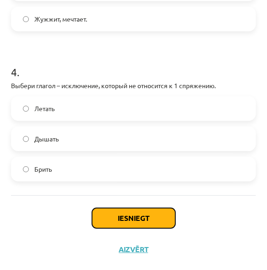
click at [122, 216] on button "Iesniegt" at bounding box center [133, 218] width 83 height 20
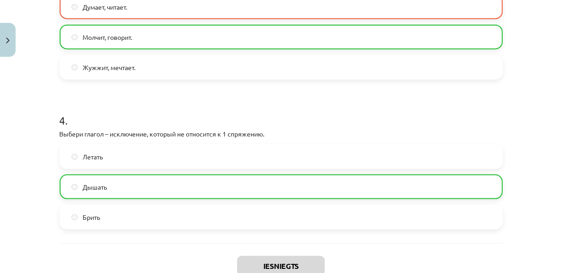
scroll to position [625, 0]
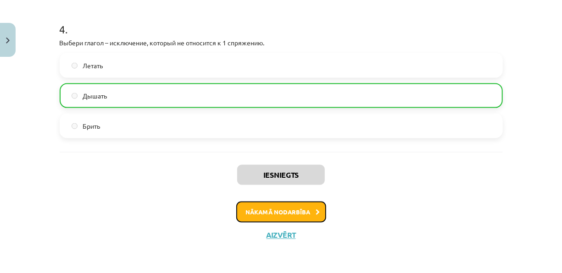
click at [308, 213] on button "Nākamā nodarbība" at bounding box center [281, 212] width 90 height 21
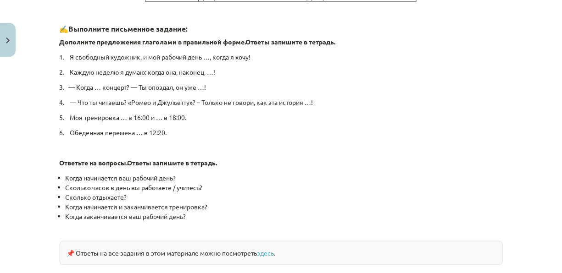
scroll to position [540, 0]
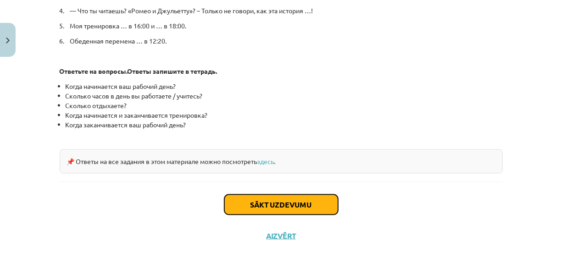
click at [297, 202] on button "Sākt uzdevumu" at bounding box center [281, 205] width 114 height 20
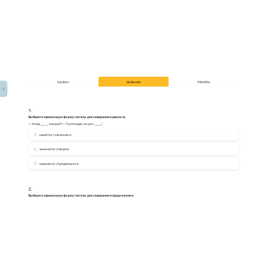
scroll to position [160, 0]
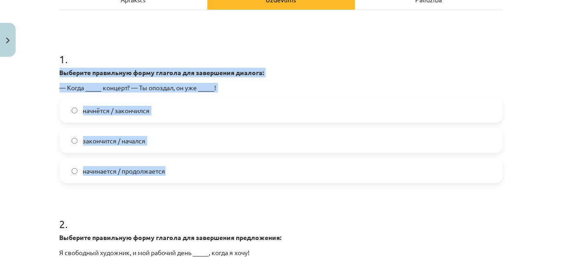
drag, startPoint x: 53, startPoint y: 69, endPoint x: 173, endPoint y: 170, distance: 156.9
click at [173, 170] on div "4 XP Saņemsi Grūts 416 pilda Apraksts Uzdevums Palīdzība 1 . Выберите правильну…" at bounding box center [281, 181] width 454 height 532
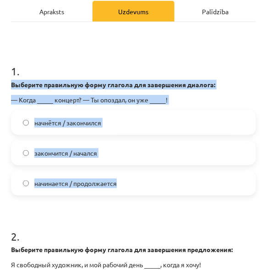
scroll to position [190, 0]
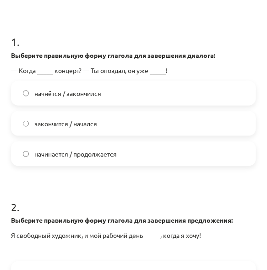
click at [79, 170] on form "1 . Выберите правильную форму глагола для завершения диалога: — Когда _____ кон…" at bounding box center [133, 182] width 245 height 327
click at [46, 92] on span "начнётся / закончился" at bounding box center [67, 93] width 67 height 10
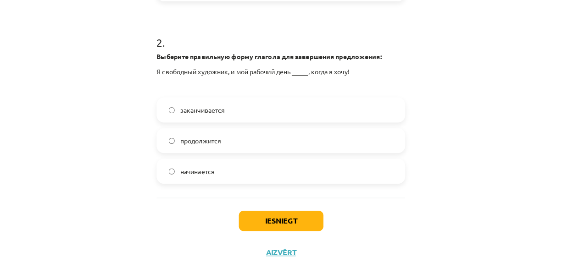
scroll to position [355, 0]
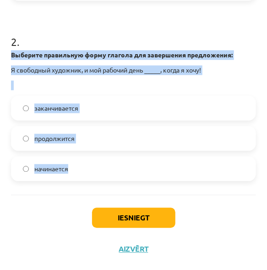
drag, startPoint x: 11, startPoint y: 54, endPoint x: 126, endPoint y: 166, distance: 161.1
click at [126, 166] on div "2 . Выберите правильную форму глагола для завершения предложения: Я свободный х…" at bounding box center [133, 100] width 245 height 162
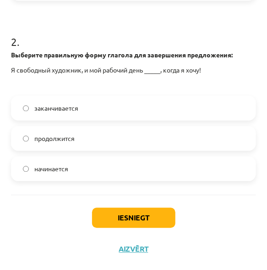
click at [50, 210] on div "Iesniegt Aizvērt" at bounding box center [133, 227] width 245 height 64
click at [55, 114] on label "заканчивается" at bounding box center [133, 108] width 243 height 23
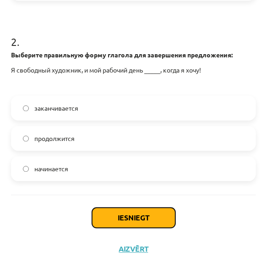
click at [108, 220] on button "Iesniegt" at bounding box center [133, 218] width 83 height 20
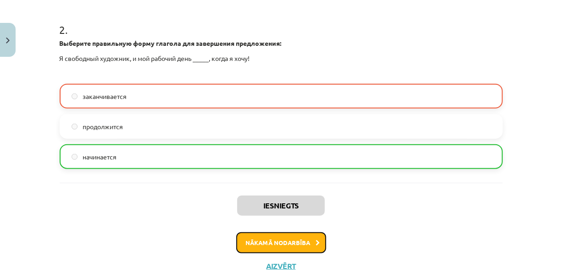
click at [295, 242] on button "Nākamā nodarbība" at bounding box center [281, 242] width 90 height 21
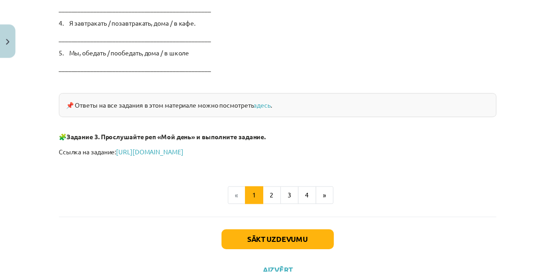
scroll to position [1616, 0]
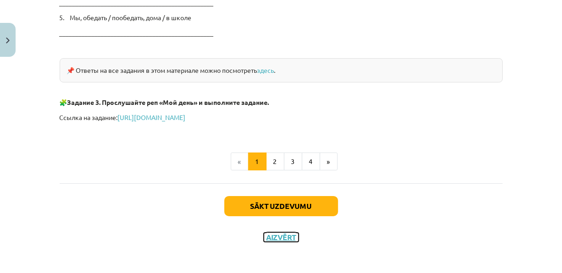
click at [277, 238] on button "Aizvērt" at bounding box center [281, 237] width 35 height 9
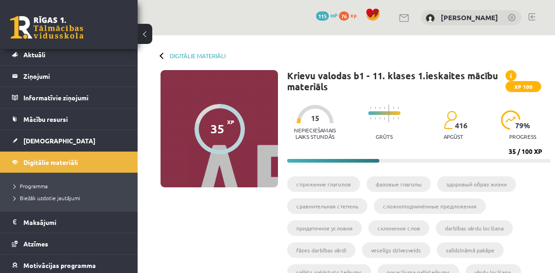
scroll to position [46, 0]
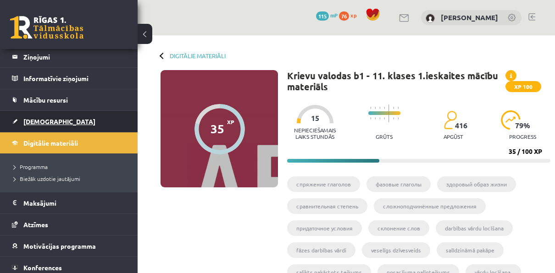
click at [51, 122] on link "[DEMOGRAPHIC_DATA]" at bounding box center [69, 121] width 114 height 21
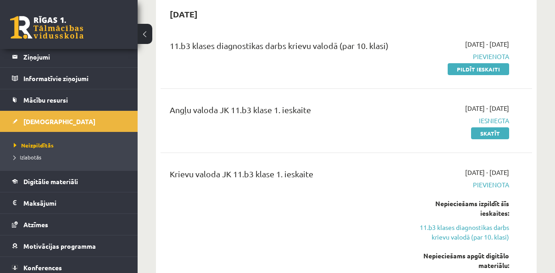
scroll to position [138, 0]
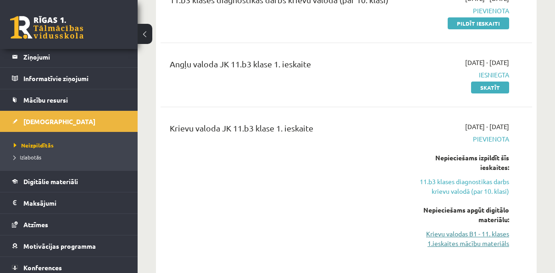
click at [443, 238] on link "Krievu valodas B1 - 11. klases 1.ieskaites mācību materiāls" at bounding box center [457, 238] width 104 height 19
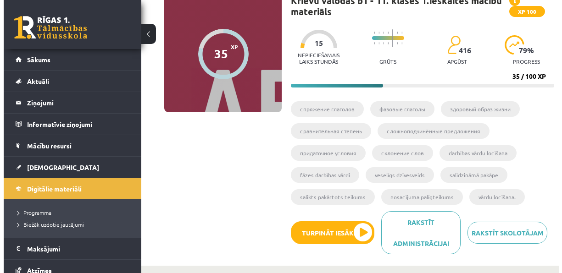
scroll to position [74, 0]
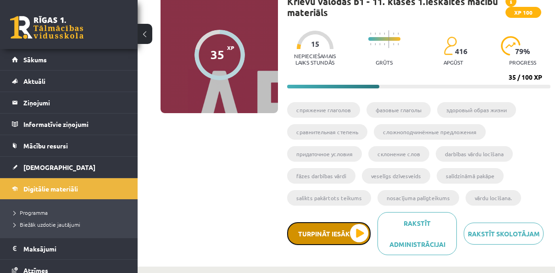
click at [336, 231] on button "Turpināt iesākto" at bounding box center [328, 233] width 83 height 23
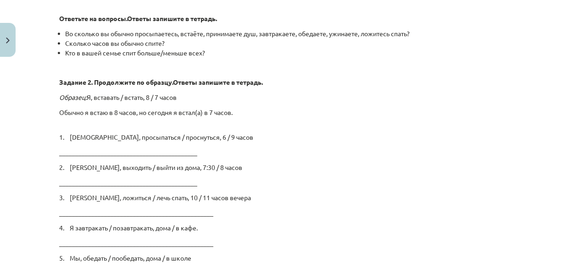
scroll to position [1604, 0]
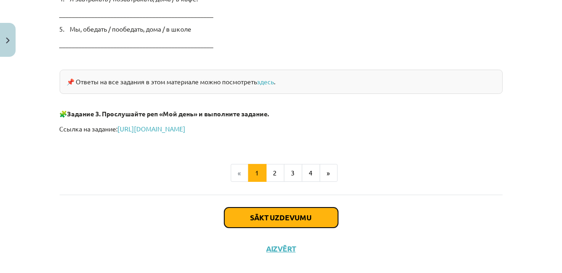
click at [289, 213] on button "Sākt uzdevumu" at bounding box center [281, 218] width 114 height 20
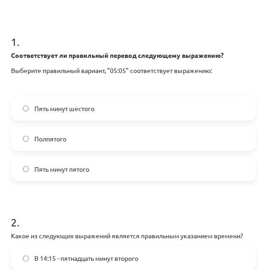
scroll to position [175, 0]
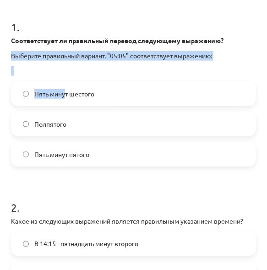
drag, startPoint x: 6, startPoint y: 53, endPoint x: 68, endPoint y: 100, distance: 78.1
click at [68, 100] on div "4 XP Saņemsi Grūts 416 pilda Apraksts Uzdevums Palīdzība 1 . Соответствует ли п…" at bounding box center [134, 156] width 256 height 547
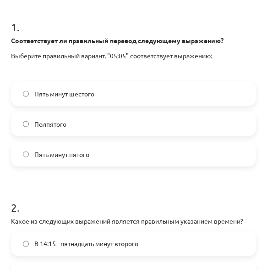
drag, startPoint x: 68, startPoint y: 100, endPoint x: 57, endPoint y: 28, distance: 73.3
click at [57, 28] on h1 "1 ." at bounding box center [133, 19] width 245 height 28
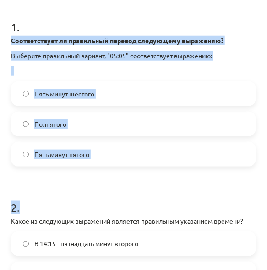
drag, startPoint x: 10, startPoint y: 36, endPoint x: 115, endPoint y: 166, distance: 167.5
click at [115, 166] on div "4 XP Saņemsi Grūts 416 pilda Apraksts Uzdevums Palīdzība 1 . Соответствует ли п…" at bounding box center [134, 156] width 256 height 547
drag, startPoint x: 115, startPoint y: 166, endPoint x: 72, endPoint y: 154, distance: 44.7
click at [78, 171] on form "1 . Соответствует ли правильный перевод следующему выражению? Выберите правильн…" at bounding box center [133, 176] width 245 height 342
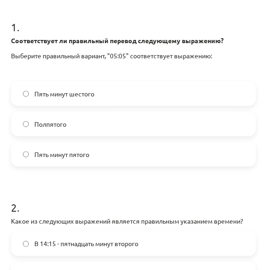
click at [15, 11] on h1 "1 ." at bounding box center [133, 19] width 245 height 28
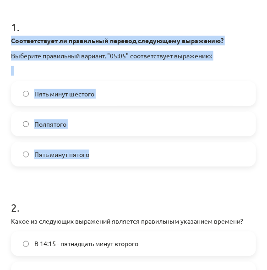
drag, startPoint x: 1, startPoint y: 38, endPoint x: 112, endPoint y: 158, distance: 163.5
click at [112, 158] on div "Mācību tēma: Krievu valodas b1 - 11. klases 1.ieskaites mācību materiāls #12 ⏰ …" at bounding box center [133, 135] width 267 height 270
copy div "Соответствует ли правильный перевод следующему выражению? Выберите правильный в…"
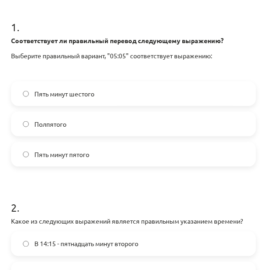
click at [105, 188] on h1 "2 ." at bounding box center [133, 199] width 245 height 28
click at [81, 97] on span "Пять минут шестого" at bounding box center [64, 94] width 60 height 10
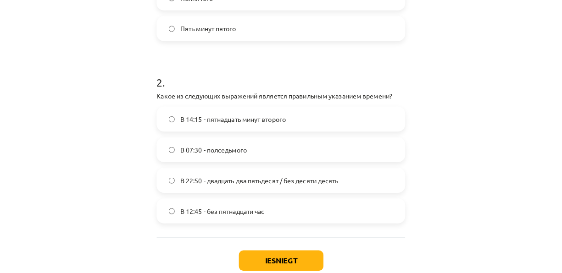
scroll to position [313, 0]
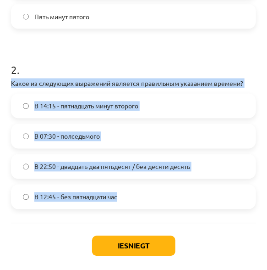
drag, startPoint x: 9, startPoint y: 79, endPoint x: 132, endPoint y: 198, distance: 171.2
click at [132, 198] on div "4 XP Saņemsi Grūts 416 pilda Apraksts Uzdevums Palīdzība 1 . Соответствует ли п…" at bounding box center [134, 19] width 256 height 547
copy div "Какое из следующих выражений является правильным указанием времени? В 14:15 - п…"
click at [115, 175] on label "В 22:50 - двадцать два пятьдесят / без десяти десять" at bounding box center [133, 166] width 243 height 23
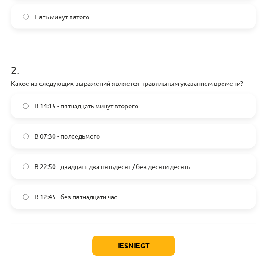
click at [73, 147] on label "В 07:30 - полседьмого" at bounding box center [133, 136] width 243 height 23
click at [70, 160] on label "В 22:50 - двадцать два пятьдесят / без десяти десять" at bounding box center [133, 166] width 243 height 23
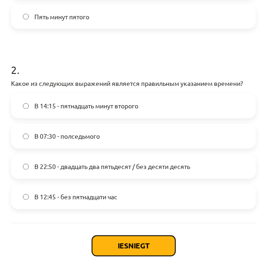
click at [102, 242] on button "Iesniegt" at bounding box center [133, 246] width 83 height 20
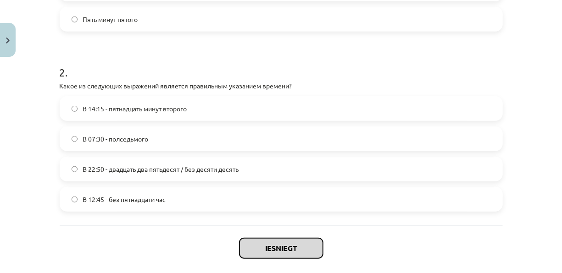
scroll to position [357, 0]
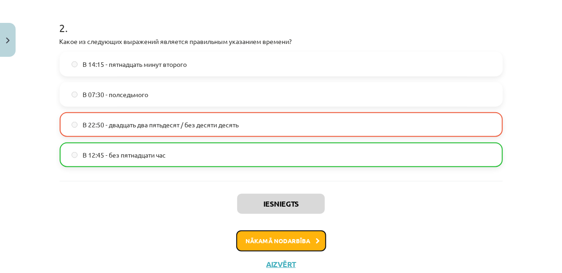
click at [317, 235] on button "Nākamā nodarbība" at bounding box center [281, 241] width 90 height 21
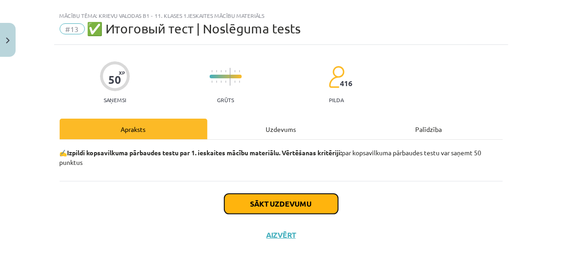
click at [309, 202] on button "Sākt uzdevumu" at bounding box center [281, 204] width 114 height 20
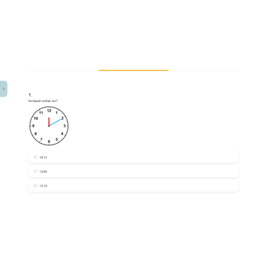
scroll to position [168, 0]
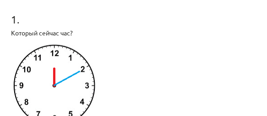
click at [141, 61] on p at bounding box center [133, 87] width 245 height 89
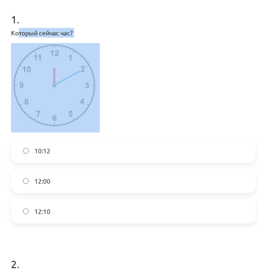
drag, startPoint x: 19, startPoint y: 43, endPoint x: 49, endPoint y: 64, distance: 37.1
click at [49, 64] on div "Который сейчас час?" at bounding box center [133, 80] width 245 height 105
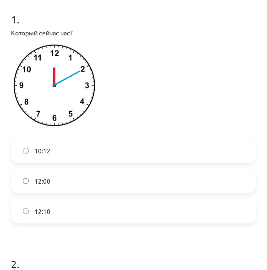
drag, startPoint x: 49, startPoint y: 64, endPoint x: 112, endPoint y: 79, distance: 65.0
click at [149, 89] on p at bounding box center [133, 87] width 245 height 89
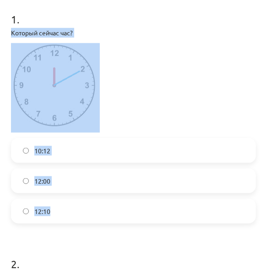
drag, startPoint x: 6, startPoint y: 46, endPoint x: 118, endPoint y: 217, distance: 205.0
copy div "Который сейчас час? 10:12 12:00 12:10"
click at [169, 120] on p at bounding box center [133, 87] width 245 height 89
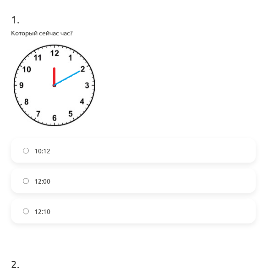
click at [55, 222] on label "12:10" at bounding box center [133, 210] width 243 height 23
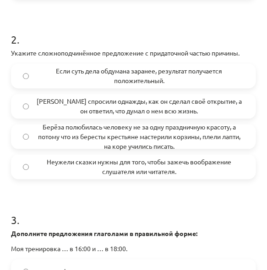
scroll to position [397, 0]
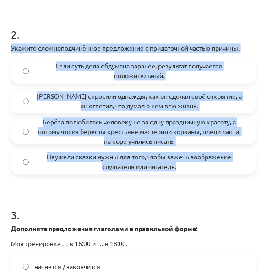
drag, startPoint x: 1, startPoint y: 61, endPoint x: 178, endPoint y: 182, distance: 213.9
click at [178, 182] on div "Mācību tēma: Krievu valodas b1 - 11. klases 1.ieskaites mācību materiāls #13 ✅ …" at bounding box center [133, 135] width 267 height 270
copy div "Укажите сложноподчинённое предложение с придаточной частью причины. Если суть д…"
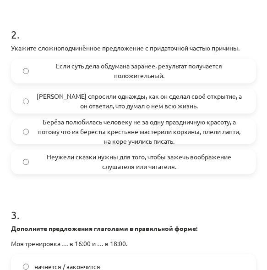
click at [61, 208] on h1 "3 ." at bounding box center [133, 207] width 245 height 28
click at [108, 146] on span "Берёза полюбилась человеку не за одну праздничную красоту, а потому что из бере…" at bounding box center [139, 131] width 210 height 29
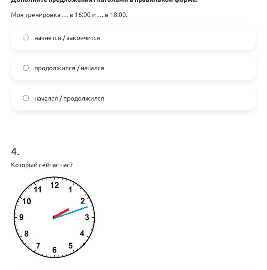
scroll to position [581, 0]
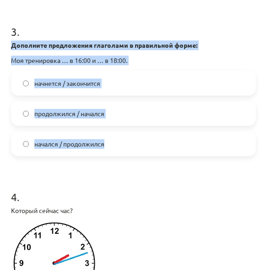
drag, startPoint x: 7, startPoint y: 59, endPoint x: 119, endPoint y: 169, distance: 157.2
drag, startPoint x: 119, startPoint y: 169, endPoint x: 71, endPoint y: 139, distance: 56.6
copy div "Дополните предложения глаголами в правильной форме: Моя тренировка … в 16:00 и …"
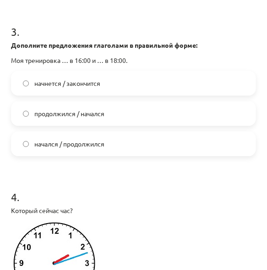
click at [190, 203] on h1 "4 ." at bounding box center [133, 188] width 245 height 28
click at [81, 94] on label "начнется / закончится" at bounding box center [133, 83] width 243 height 23
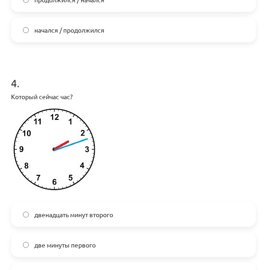
scroll to position [764, 0]
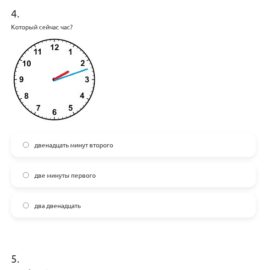
click at [99, 149] on span "двенадцать минут второго" at bounding box center [73, 145] width 79 height 10
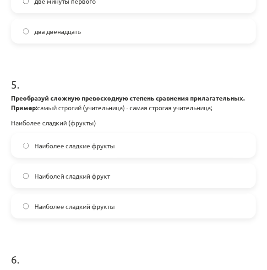
scroll to position [948, 0]
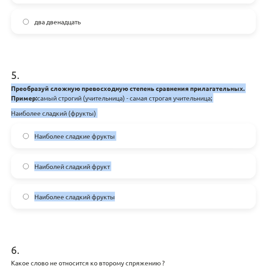
drag, startPoint x: 14, startPoint y: 101, endPoint x: 122, endPoint y: 215, distance: 156.6
click at [122, 215] on div "50 XP Saņemsi Grūts 416 pilda Apraksts Uzdevums Palīdzība 1 . Который сейчас ча…" at bounding box center [134, 114] width 256 height 2036
copy div "Преобразуй сложную превосходную степень сравнения прилагательных. Пример: самый…"
click at [128, 134] on div "5 . Преобразуй сложную превосходную степень сравнения прилагательных. Пример: с…" at bounding box center [133, 130] width 245 height 156
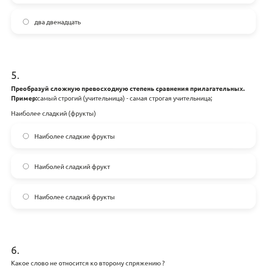
click at [54, 247] on h1 "6 ." at bounding box center [133, 241] width 245 height 28
click at [54, 141] on span "Наиболее сладкие фрукты" at bounding box center [74, 136] width 81 height 10
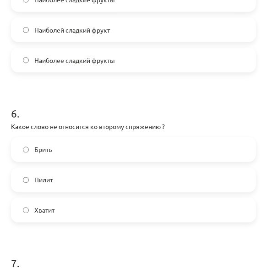
scroll to position [1085, 0]
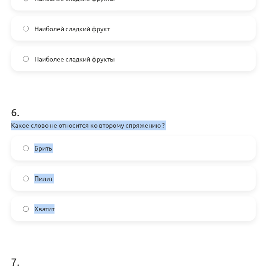
drag, startPoint x: 12, startPoint y: 139, endPoint x: 78, endPoint y: 219, distance: 103.5
click at [78, 219] on div "6 . Какое слово не относится ко второму спряжению ? Брить Пилит Хватит" at bounding box center [133, 155] width 245 height 132
copy div "Какое слово не относится ко второму спряжению ? Брить Пилит Хватит"
click at [62, 220] on label "Хватит" at bounding box center [133, 208] width 243 height 23
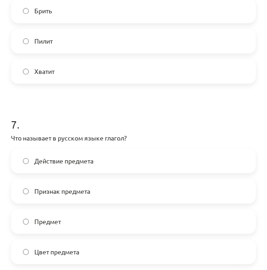
scroll to position [1314, 0]
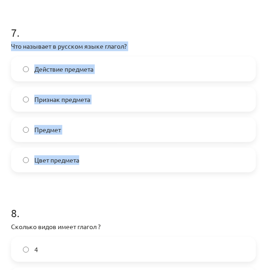
drag, startPoint x: 11, startPoint y: 61, endPoint x: 90, endPoint y: 172, distance: 135.7
click at [90, 172] on div "7 . Что называет в русском языке глагол? Действие предмета Признак предмета Пре…" at bounding box center [133, 91] width 245 height 162
copy div "Что называет в русском языке глагол? Действие предмета Признак предмета Предмет…"
click at [106, 80] on label "Действие предмета" at bounding box center [133, 68] width 243 height 23
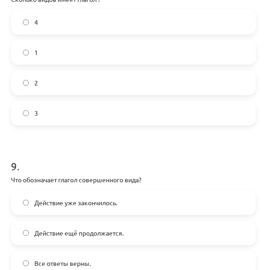
scroll to position [1543, 0]
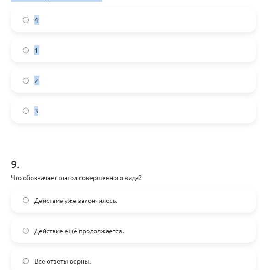
drag, startPoint x: 10, startPoint y: 6, endPoint x: 58, endPoint y: 121, distance: 125.1
copy div "Сколько видов имеет глагол ? 4 1 2 3"
click at [45, 163] on h1 "9 ." at bounding box center [133, 155] width 245 height 28
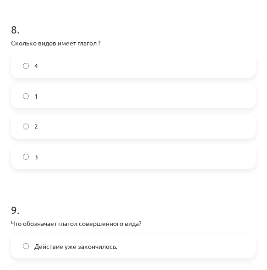
click at [41, 138] on label "2" at bounding box center [133, 126] width 243 height 23
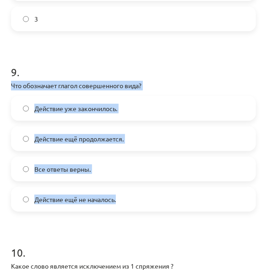
drag, startPoint x: 11, startPoint y: 95, endPoint x: 117, endPoint y: 224, distance: 166.4
click at [117, 211] on div "9 . Что обозначает глагол совершенного вида? Действие уже закончилось. Действие…" at bounding box center [133, 131] width 245 height 162
drag, startPoint x: 117, startPoint y: 224, endPoint x: 110, endPoint y: 213, distance: 12.8
copy div "Что обозначает глагол совершенного вида? Действие уже закончилось. Действие ещё…"
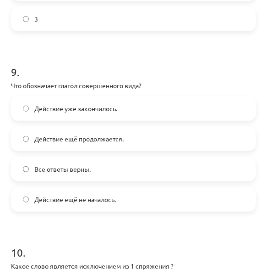
click at [63, 78] on h1 "9 ." at bounding box center [133, 64] width 245 height 28
click at [65, 113] on span "Действие уже закончилось." at bounding box center [75, 109] width 83 height 10
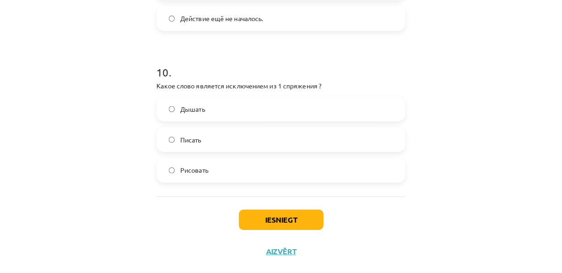
scroll to position [1830, 0]
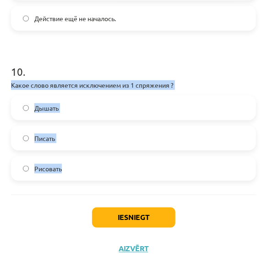
drag, startPoint x: 7, startPoint y: 83, endPoint x: 86, endPoint y: 168, distance: 116.1
click at [75, 111] on label "Дышать" at bounding box center [133, 107] width 243 height 23
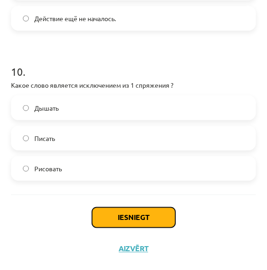
click at [105, 212] on button "Iesniegt" at bounding box center [133, 217] width 83 height 20
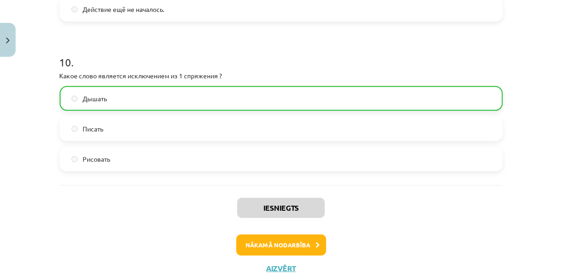
scroll to position [1875, 0]
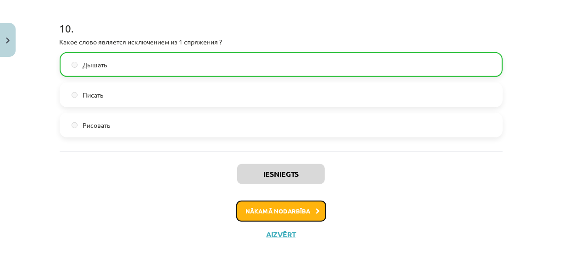
click at [270, 209] on button "Nākamā nodarbība" at bounding box center [281, 211] width 90 height 21
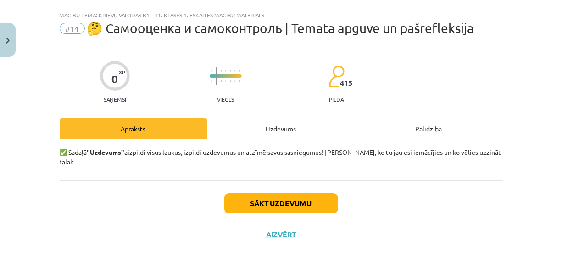
scroll to position [6, 0]
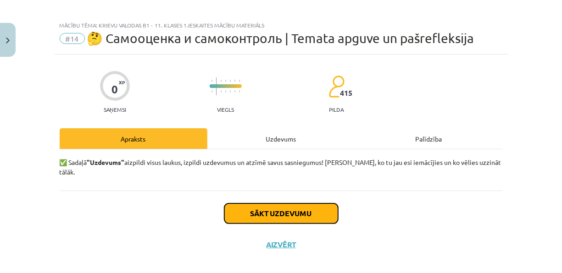
click at [235, 204] on button "Sākt uzdevumu" at bounding box center [281, 214] width 114 height 20
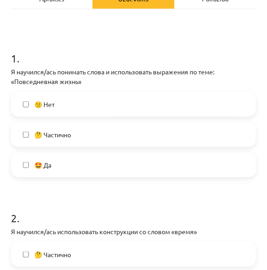
scroll to position [159, 0]
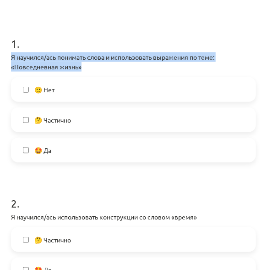
drag, startPoint x: 11, startPoint y: 51, endPoint x: 86, endPoint y: 66, distance: 76.3
drag, startPoint x: 86, startPoint y: 66, endPoint x: 64, endPoint y: 66, distance: 22.0
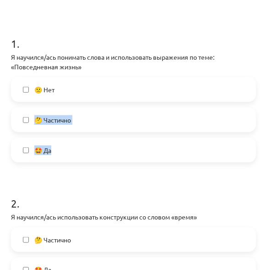
drag, startPoint x: 59, startPoint y: 82, endPoint x: 55, endPoint y: 152, distance: 70.2
click at [55, 152] on div "🙁 Нет 🤔 Частично 🤩 Да" at bounding box center [133, 119] width 245 height 85
drag, startPoint x: 55, startPoint y: 152, endPoint x: 50, endPoint y: 119, distance: 33.9
click at [108, 118] on label "🤔 Частично" at bounding box center [133, 119] width 243 height 23
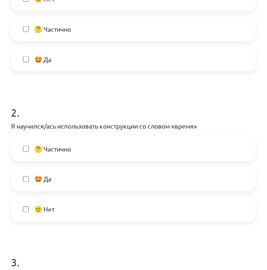
scroll to position [296, 0]
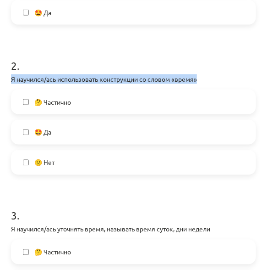
drag, startPoint x: 7, startPoint y: 77, endPoint x: 240, endPoint y: 80, distance: 232.9
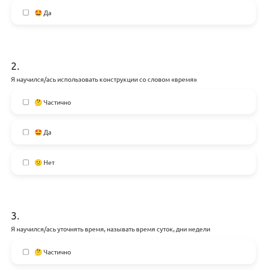
click at [67, 94] on label "🤔 Частично" at bounding box center [133, 101] width 243 height 23
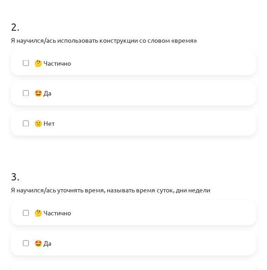
scroll to position [388, 0]
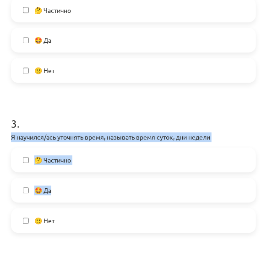
drag, startPoint x: 7, startPoint y: 132, endPoint x: 126, endPoint y: 168, distance: 124.0
click at [73, 161] on label "🤔 Частично" at bounding box center [133, 160] width 243 height 23
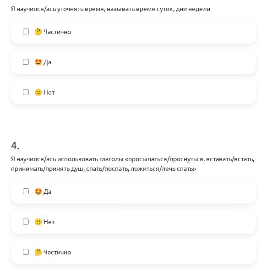
scroll to position [525, 0]
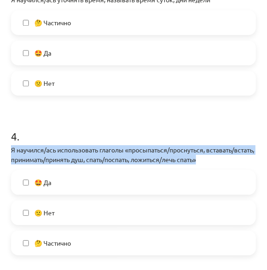
drag, startPoint x: 11, startPoint y: 149, endPoint x: 231, endPoint y: 160, distance: 220.8
drag, startPoint x: 231, startPoint y: 160, endPoint x: 182, endPoint y: 152, distance: 50.2
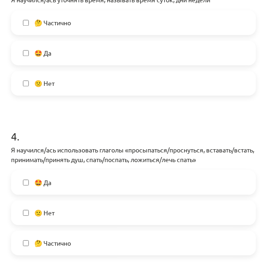
click at [81, 198] on div "🤩 Да 🙁 Нет 🤔 Частично" at bounding box center [133, 212] width 245 height 85
click at [71, 240] on span "🤔 Частично" at bounding box center [52, 243] width 37 height 10
click at [81, 184] on label "🤩 Да" at bounding box center [133, 182] width 243 height 23
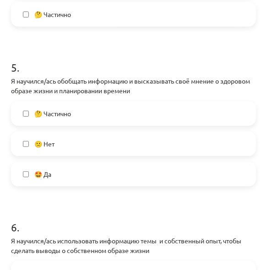
scroll to position [755, 0]
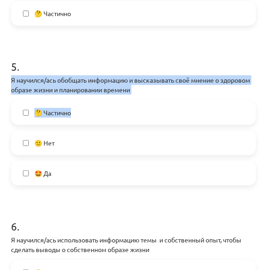
drag, startPoint x: 15, startPoint y: 78, endPoint x: 176, endPoint y: 94, distance: 161.2
click at [176, 94] on div "0 XP Saņemsi Viegls 415 pilda Apraksts Uzdevums Palīdzība 1 . Я научился/ась по…" at bounding box center [134, 60] width 256 height 1513
drag, startPoint x: 176, startPoint y: 94, endPoint x: 130, endPoint y: 79, distance: 48.4
click at [67, 111] on span "🤔 Частично" at bounding box center [52, 113] width 37 height 10
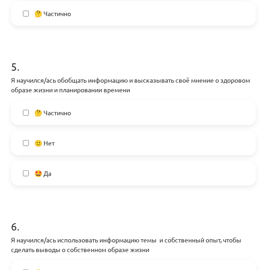
click at [66, 165] on label "🤩 Да" at bounding box center [133, 172] width 243 height 23
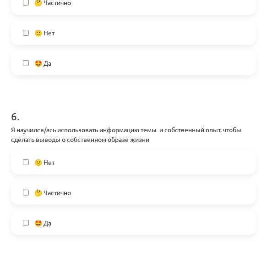
scroll to position [892, 0]
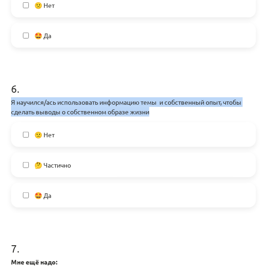
drag, startPoint x: 7, startPoint y: 98, endPoint x: 151, endPoint y: 110, distance: 144.1
drag, startPoint x: 151, startPoint y: 110, endPoint x: 144, endPoint y: 111, distance: 6.4
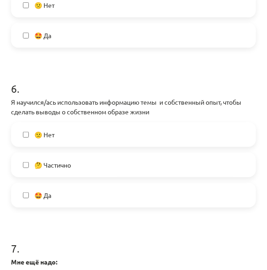
click at [48, 193] on span "🤩 Да" at bounding box center [42, 195] width 17 height 10
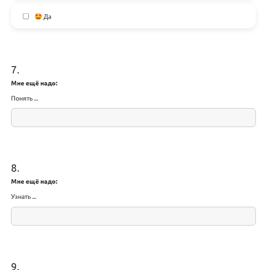
scroll to position [1075, 0]
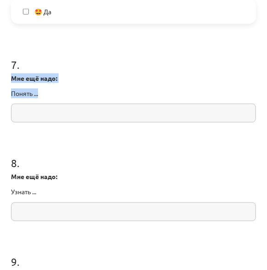
drag, startPoint x: 11, startPoint y: 78, endPoint x: 39, endPoint y: 89, distance: 29.2
click at [39, 89] on div "Мне ещё надо: Понять ..." at bounding box center [133, 85] width 245 height 25
drag, startPoint x: 39, startPoint y: 89, endPoint x: 25, endPoint y: 77, distance: 17.9
click at [40, 113] on input "text" at bounding box center [133, 113] width 245 height 19
paste input "**********"
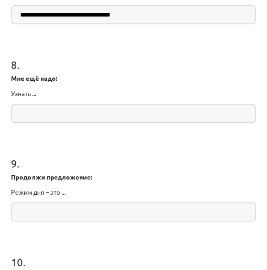
scroll to position [1124, 0]
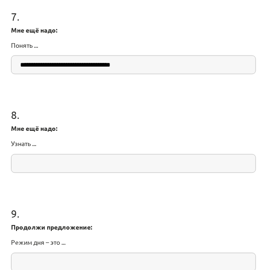
type input "**********"
click at [32, 158] on input "text" at bounding box center [133, 163] width 245 height 19
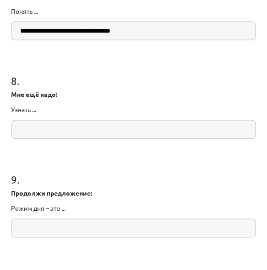
scroll to position [1169, 0]
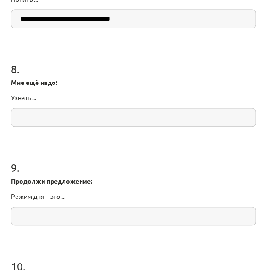
click at [35, 120] on input "text" at bounding box center [133, 117] width 245 height 19
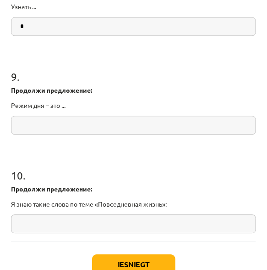
scroll to position [1261, 0]
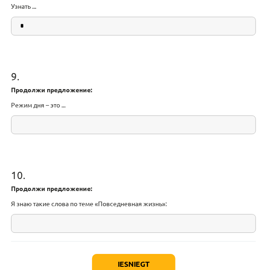
type input "*"
drag, startPoint x: 11, startPoint y: 88, endPoint x: 75, endPoint y: 102, distance: 65.8
drag, startPoint x: 75, startPoint y: 102, endPoint x: 54, endPoint y: 107, distance: 21.6
click at [72, 123] on input "text" at bounding box center [133, 124] width 245 height 19
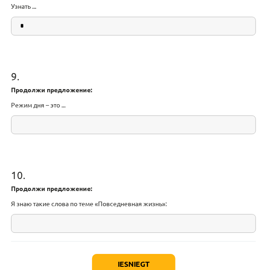
paste input "**********"
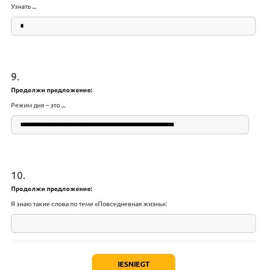
scroll to position [1307, 0]
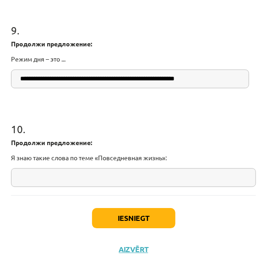
type input "**********"
drag, startPoint x: 8, startPoint y: 144, endPoint x: 179, endPoint y: 164, distance: 172.1
drag, startPoint x: 179, startPoint y: 164, endPoint x: 118, endPoint y: 148, distance: 63.0
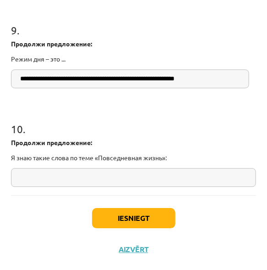
click at [4, 178] on div "Mācību tēma: Krievu valodas b1 - 11. klases 1.ieskaites mācību materiāls #14 🤔 …" at bounding box center [133, 135] width 267 height 270
click at [63, 181] on input "text" at bounding box center [133, 177] width 245 height 19
paste input "**********"
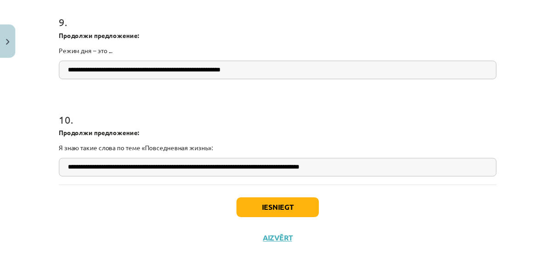
scroll to position [1285, 0]
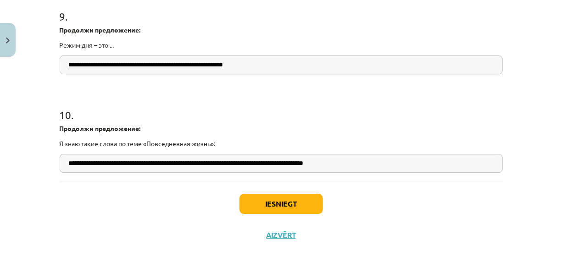
type input "**********"
click at [281, 213] on button "Iesniegt" at bounding box center [280, 204] width 83 height 20
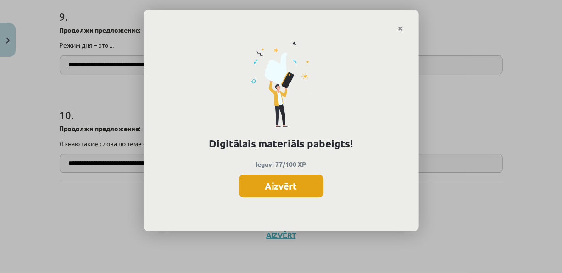
click at [288, 188] on button "Aizvērt" at bounding box center [281, 186] width 84 height 23
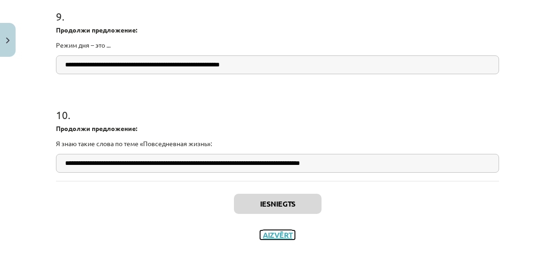
click at [266, 231] on button "Aizvērt" at bounding box center [277, 235] width 35 height 9
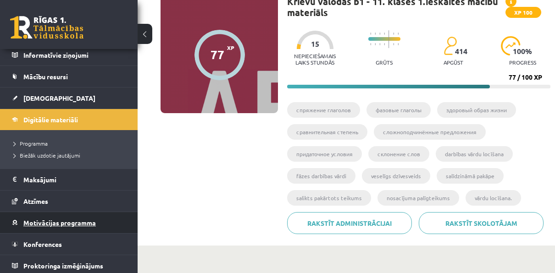
scroll to position [71, 0]
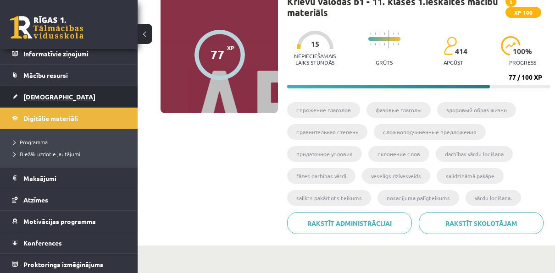
click at [39, 94] on span "[DEMOGRAPHIC_DATA]" at bounding box center [59, 97] width 72 height 8
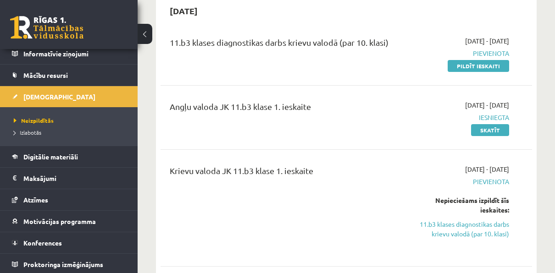
scroll to position [138, 0]
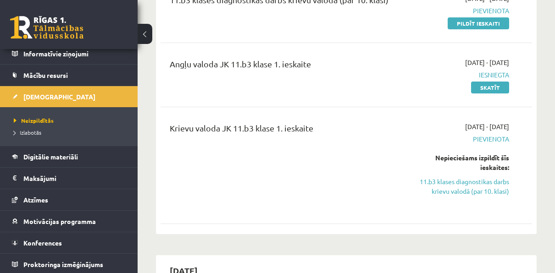
click at [143, 29] on button at bounding box center [145, 34] width 15 height 20
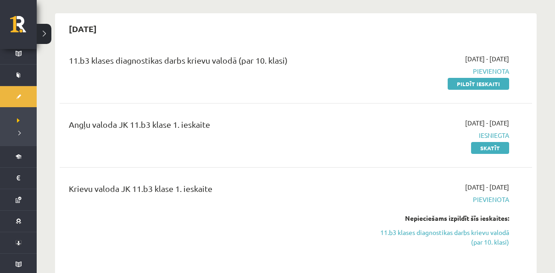
scroll to position [92, 0]
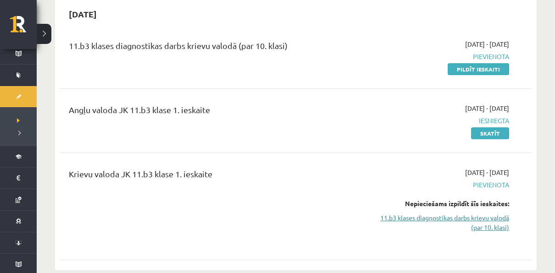
click at [414, 215] on link "11.b3 klases diagnostikas darbs krievu valodā (par 10. klasi)" at bounding box center [440, 222] width 138 height 19
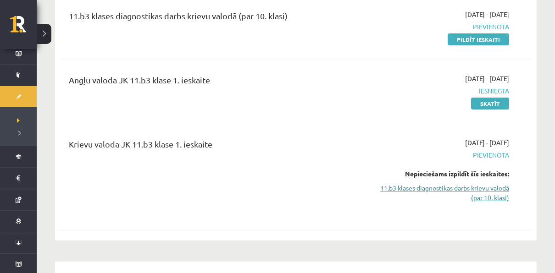
click at [402, 188] on link "11.b3 klases diagnostikas darbs krievu valodā (par 10. klasi)" at bounding box center [440, 192] width 138 height 19
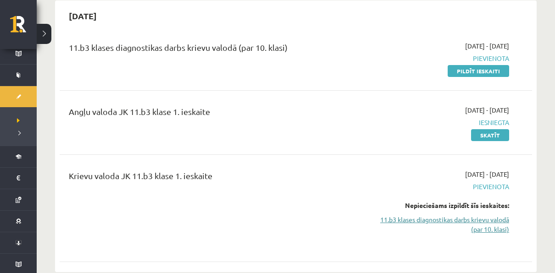
scroll to position [76, 0]
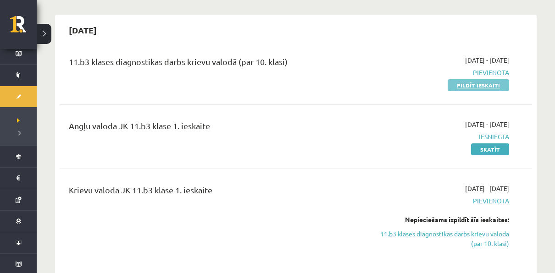
click at [472, 87] on link "Pildīt ieskaiti" at bounding box center [477, 85] width 61 height 12
click at [495, 235] on link "11.b3 klases diagnostikas darbs krievu valodā (par 10. klasi)" at bounding box center [440, 238] width 138 height 19
click at [454, 86] on link "Pildīt ieskaiti" at bounding box center [477, 85] width 61 height 12
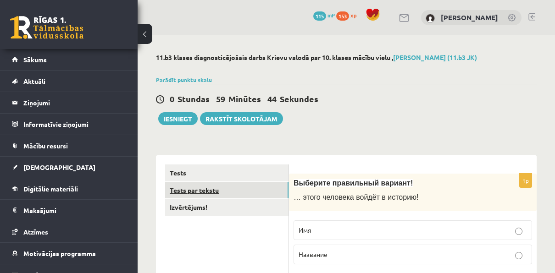
click at [260, 189] on link "Tests par tekstu" at bounding box center [226, 190] width 123 height 17
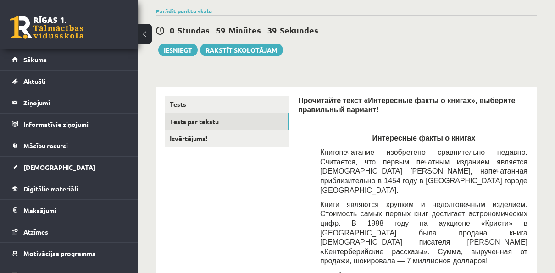
scroll to position [138, 0]
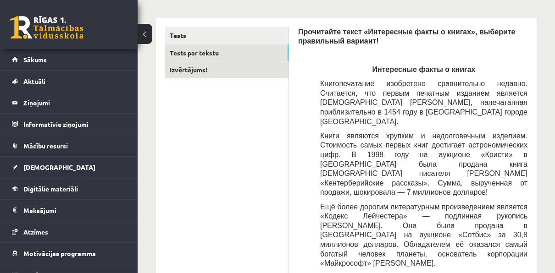
click at [199, 73] on link "Izvērtējums!" at bounding box center [226, 69] width 123 height 17
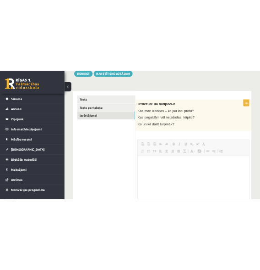
scroll to position [0, 0]
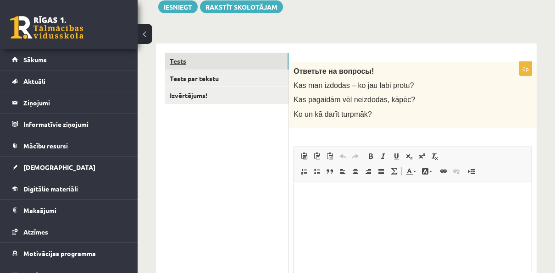
click at [228, 66] on link "Tests" at bounding box center [226, 61] width 123 height 17
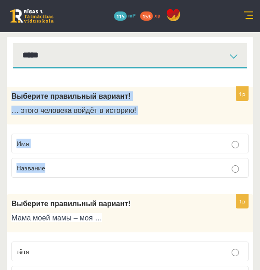
drag, startPoint x: 10, startPoint y: 92, endPoint x: 66, endPoint y: 162, distance: 90.3
click at [66, 162] on div "1p Выберите правильный вариант! … этого человека войдёт в историю! Имя Название" at bounding box center [130, 136] width 247 height 99
copy div "Выберите правильный вариант! … этого человека войдёт в историю! Имя Название"
click at [23, 129] on fieldset "Имя Название" at bounding box center [129, 154] width 237 height 51
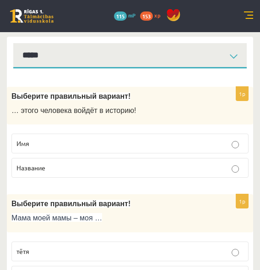
click at [30, 137] on label "Имя" at bounding box center [129, 143] width 237 height 20
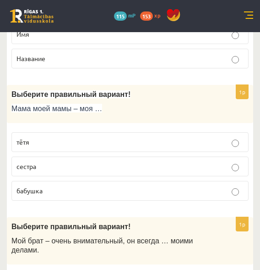
scroll to position [249, 0]
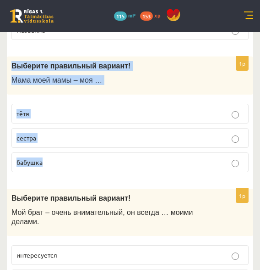
drag, startPoint x: 12, startPoint y: 66, endPoint x: 60, endPoint y: 157, distance: 102.9
click at [62, 157] on div "1p Выберите правильный вариант! Мама моей мамы – моя … тётя сестра бабушка" at bounding box center [130, 117] width 247 height 123
copy div "Выберите правильный вариант! Мама моей мамы – моя … тётя сестра [PERSON_NAME]"
click at [125, 69] on p "Выберите правильный вариант!" at bounding box center [107, 66] width 192 height 10
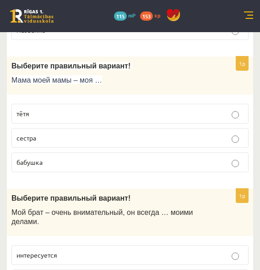
click at [85, 162] on p "бабушка" at bounding box center [130, 162] width 227 height 10
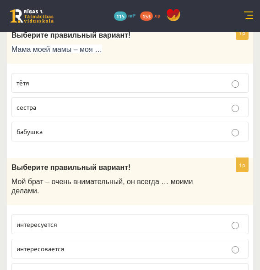
scroll to position [341, 0]
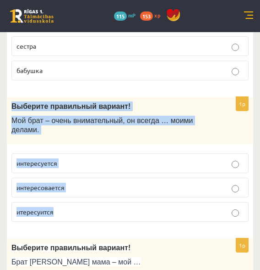
drag, startPoint x: 12, startPoint y: 102, endPoint x: 118, endPoint y: 202, distance: 144.9
copy div "Выберите правильный вариант! Мой брат – очень внимательный, он всегда … моими д…"
click at [78, 140] on div "Выберите правильный вариант! Мой брат – очень внимательный, он всегда … моими д…" at bounding box center [130, 120] width 247 height 47
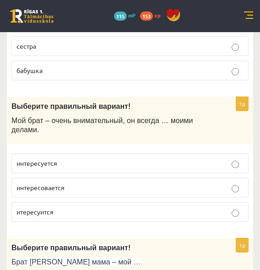
click at [78, 160] on p "интересуется" at bounding box center [130, 163] width 227 height 10
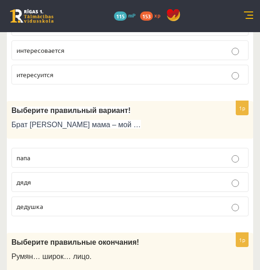
scroll to position [479, 0]
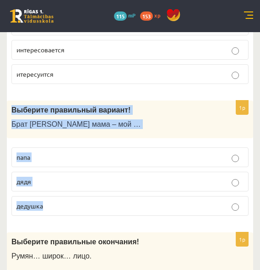
drag, startPoint x: 11, startPoint y: 104, endPoint x: 74, endPoint y: 196, distance: 111.2
click at [74, 196] on div "1p Выберите правильный вариант! Брат моей мама – мой … папа дядя дедушка" at bounding box center [130, 161] width 247 height 123
copy div "Выберите правильный вариант! Брат моей мама – мой … [DEMOGRAPHIC_DATA] дядя дед…"
click at [108, 183] on label "дядя" at bounding box center [129, 181] width 237 height 20
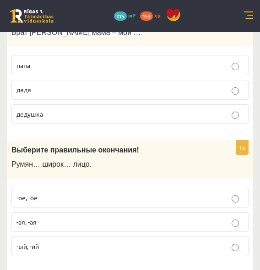
scroll to position [616, 0]
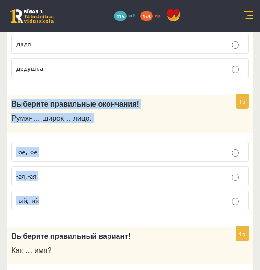
drag, startPoint x: 10, startPoint y: 99, endPoint x: 82, endPoint y: 187, distance: 114.7
click at [82, 187] on div "1p Выберите правильные окончания! Румян… широк… лицо. -ое, -ое -ая, -ая -ый, -ий" at bounding box center [130, 155] width 247 height 123
copy div "Выберите правильные окончания! Румян… широк… лицо. -ое, -ое -ая, -ая -ый, -ий"
click at [160, 106] on div "Выберите правильные окончания! Румян… широк… лицо." at bounding box center [130, 113] width 247 height 38
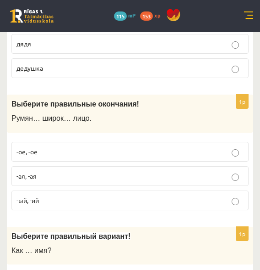
click at [55, 147] on p "-ое, -ое" at bounding box center [130, 152] width 227 height 10
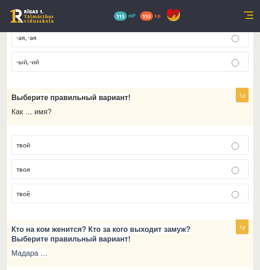
scroll to position [799, 0]
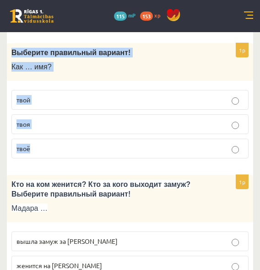
drag, startPoint x: 10, startPoint y: 41, endPoint x: 64, endPoint y: 144, distance: 116.7
click at [64, 144] on div "1p Выберите правильный вариант! Как … имя? твой твоя твоё" at bounding box center [130, 104] width 247 height 123
copy div "Выберите правильный вариант! Как … имя? твой твоя твоё"
click at [51, 143] on p "твоё" at bounding box center [130, 148] width 227 height 10
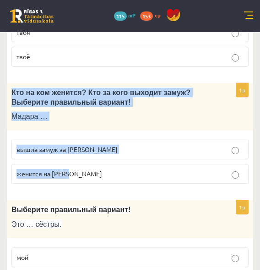
drag, startPoint x: 10, startPoint y: 85, endPoint x: 78, endPoint y: 160, distance: 101.2
click at [78, 160] on div "1p Кто на ком женится? Кто за кого выходит замуж? Выберите правильный вариант! …" at bounding box center [130, 137] width 247 height 108
copy div "Кто на ком женится? Кто за кого выходит замуж? Выберите правильный вариант! Мад…"
click at [60, 125] on div "1p Кто на ком женится? Кто за кого выходит замуж? Выберите правильный вариант! …" at bounding box center [130, 137] width 247 height 108
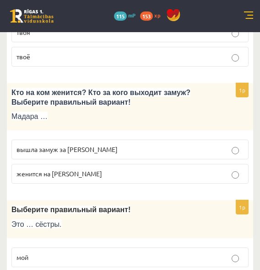
click at [56, 145] on span "вышла замуж за [PERSON_NAME]" at bounding box center [67, 149] width 101 height 8
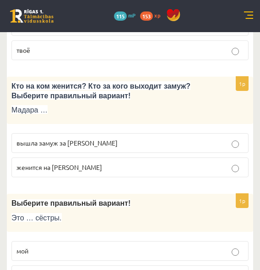
scroll to position [983, 0]
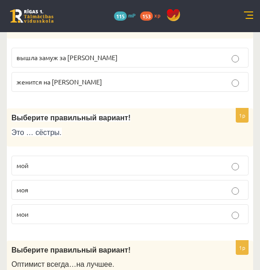
drag, startPoint x: 13, startPoint y: 108, endPoint x: 60, endPoint y: 152, distance: 64.2
click at [65, 158] on div "1p Выберите правильный вариант! Это … сёстры. мой моя мои" at bounding box center [130, 169] width 247 height 123
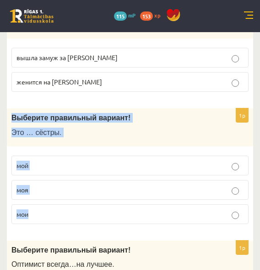
drag, startPoint x: 9, startPoint y: 109, endPoint x: 73, endPoint y: 202, distance: 112.8
click at [73, 202] on div "1p Выберите правильный вариант! Это … сёстры. мой моя мои" at bounding box center [130, 169] width 247 height 123
copy div "Выберите правильный вариант! Это … сёстры. мой моя мои"
click at [66, 151] on fieldset "мой моя мои" at bounding box center [129, 189] width 237 height 76
click at [61, 160] on p "мой" at bounding box center [130, 165] width 227 height 10
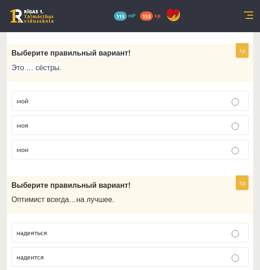
scroll to position [1029, 0]
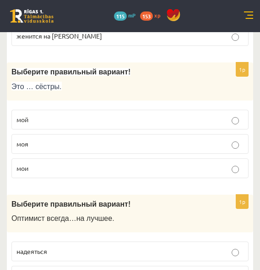
click at [33, 164] on p "мои" at bounding box center [130, 168] width 227 height 10
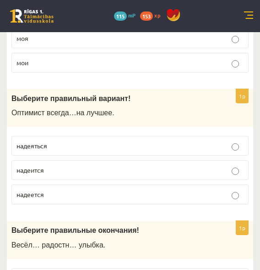
scroll to position [1166, 0]
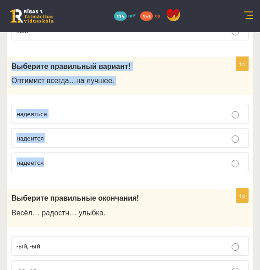
drag, startPoint x: 10, startPoint y: 56, endPoint x: 83, endPoint y: 145, distance: 115.3
click at [83, 145] on div "1p Выберите правильный вариант! О птимист всегда … на лучшее . надеяться надеит…" at bounding box center [130, 118] width 247 height 123
copy div "Выберите правильный вариант! О птимист всегда … на лучшее . надеяться надеится …"
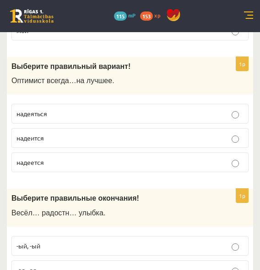
click at [51, 157] on p "надеется" at bounding box center [130, 162] width 227 height 10
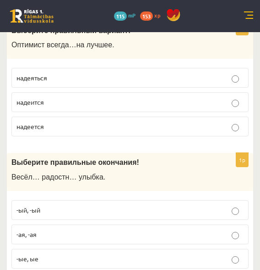
scroll to position [1258, 0]
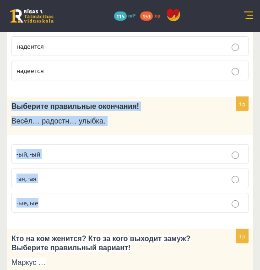
drag, startPoint x: 11, startPoint y: 96, endPoint x: 68, endPoint y: 190, distance: 110.3
click at [68, 190] on div "1p Выберите правильные окончания! Весёл… радостн… улыбка. -ый, -ый -ая, -ая -ые…" at bounding box center [130, 158] width 247 height 123
copy div "Выберите правильные окончания! Весёл… радостн… улыбка. -ый, -ый -ая, -ая -ые, ые"
click at [112, 119] on div "Выберите правильные окончания! Весёл… радостн… улыбка." at bounding box center [130, 116] width 247 height 38
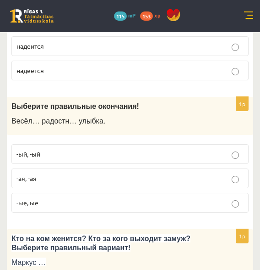
click at [29, 174] on span "-ая, -ая" at bounding box center [27, 178] width 20 height 8
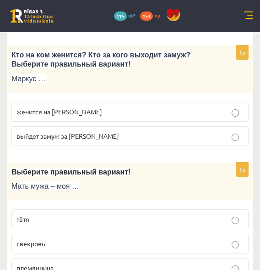
scroll to position [1395, 0]
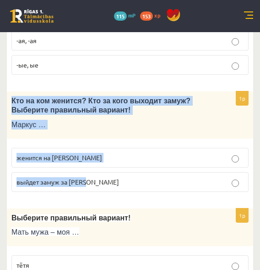
drag, startPoint x: 11, startPoint y: 92, endPoint x: 94, endPoint y: 173, distance: 116.0
click at [94, 173] on div "1p Кто на ком женится? Кто за кого выходит замуж? Выберите правильный вариант! …" at bounding box center [130, 145] width 247 height 108
click at [89, 153] on p "женится на [PERSON_NAME]" at bounding box center [130, 158] width 227 height 10
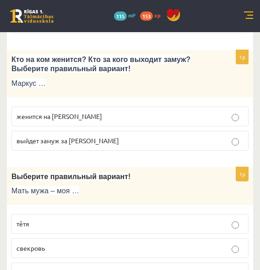
scroll to position [1533, 0]
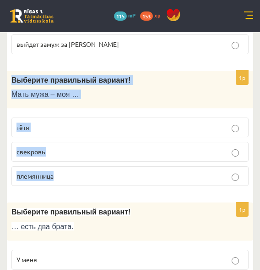
drag, startPoint x: 10, startPoint y: 68, endPoint x: 82, endPoint y: 156, distance: 113.0
click at [82, 156] on div "1p Выберите правильный вариант! Мать мужа – моя … тётя свекровь племянница" at bounding box center [130, 132] width 247 height 123
click at [88, 96] on div "Выберите правильный вариант! Мать мужа – моя …" at bounding box center [130, 90] width 247 height 38
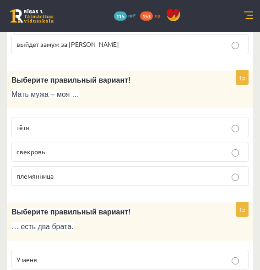
click at [71, 147] on label "свекровь" at bounding box center [129, 152] width 237 height 20
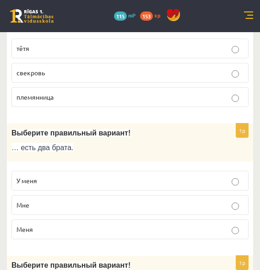
scroll to position [1625, 0]
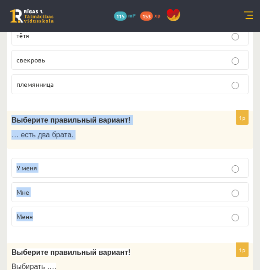
drag, startPoint x: 9, startPoint y: 109, endPoint x: 62, endPoint y: 204, distance: 108.1
click at [62, 204] on div "1p Выберите правильный вариант! … есть два брата. У меня Мне Меня" at bounding box center [130, 171] width 247 height 123
click at [42, 162] on label "У меня" at bounding box center [129, 168] width 237 height 20
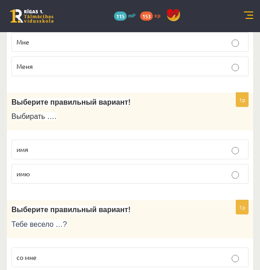
scroll to position [1808, 0]
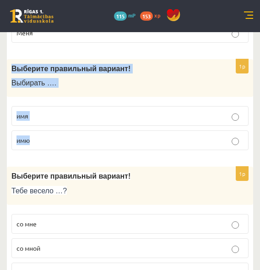
drag, startPoint x: 10, startPoint y: 53, endPoint x: 46, endPoint y: 116, distance: 72.7
click at [46, 116] on div "1p Выберите правильный вариант! Выбирать …. имя имю" at bounding box center [130, 108] width 247 height 99
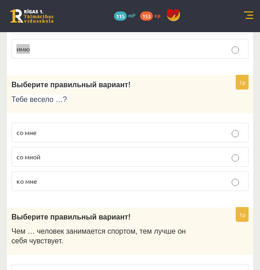
scroll to position [1900, 0]
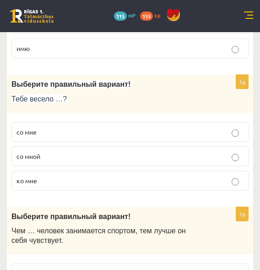
click at [47, 184] on div "1p Выберите правильный вариант! Тебе весело …? со мне со мной ко мне" at bounding box center [130, 136] width 247 height 123
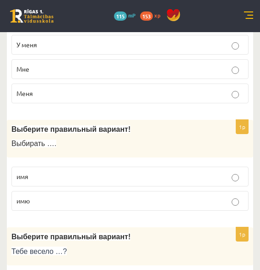
scroll to position [1762, 0]
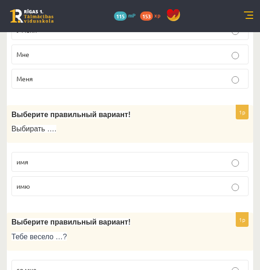
click at [50, 157] on p "имя" at bounding box center [130, 162] width 227 height 10
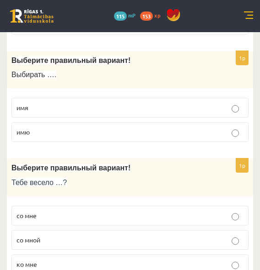
scroll to position [1854, 0]
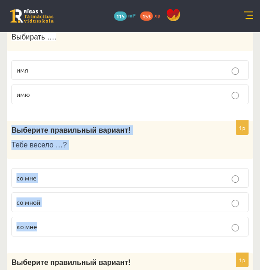
drag, startPoint x: 13, startPoint y: 117, endPoint x: 67, endPoint y: 218, distance: 114.0
click at [67, 218] on div "1p Выберите правильный вариант! Тебе весело …? со мне со мной ко мне" at bounding box center [130, 182] width 247 height 123
drag, startPoint x: 67, startPoint y: 218, endPoint x: 56, endPoint y: 178, distance: 41.4
click at [75, 197] on p "со мной" at bounding box center [130, 202] width 227 height 10
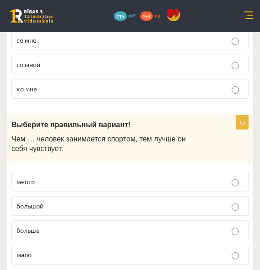
scroll to position [2037, 0]
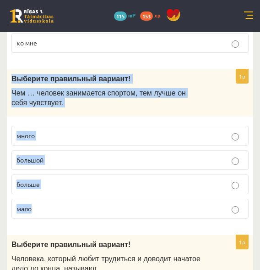
drag, startPoint x: 10, startPoint y: 65, endPoint x: 89, endPoint y: 181, distance: 140.8
click at [89, 181] on div "1p Выберите правильный вариант ! Чем … человек занимается спортом, тем лучше он…" at bounding box center [130, 147] width 247 height 156
click at [14, 98] on div "Выберите правильный вариант ! Чем … человек занимается спортом, тем лучше он се…" at bounding box center [130, 92] width 247 height 47
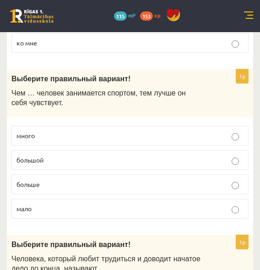
click at [103, 179] on p "больше" at bounding box center [130, 184] width 227 height 10
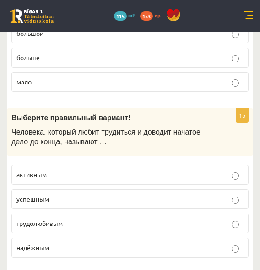
scroll to position [2175, 0]
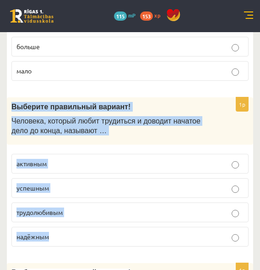
drag, startPoint x: 11, startPoint y: 86, endPoint x: 73, endPoint y: 214, distance: 142.1
click at [73, 214] on div "1p Выберите правильный вариант! Человека, который любит трудиться и доводит нач…" at bounding box center [130, 175] width 247 height 156
click at [120, 120] on p "Человека, который любит трудиться и доводит начатое дело до конца, называют …" at bounding box center [107, 125] width 192 height 19
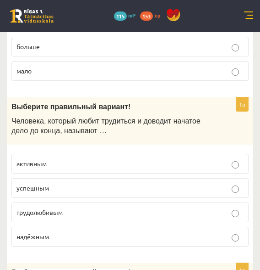
click at [78, 203] on label "трудолюбивым" at bounding box center [129, 212] width 237 height 20
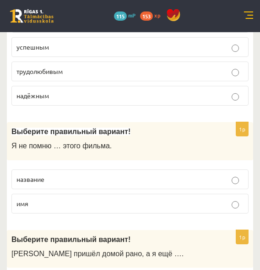
scroll to position [2358, 0]
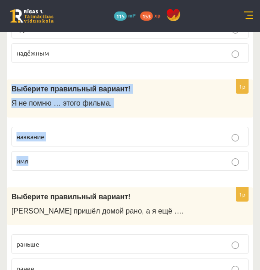
drag, startPoint x: 9, startPoint y: 65, endPoint x: 101, endPoint y: 137, distance: 117.2
click at [101, 137] on div "1p Выберите правильный вариант! Я не помню … этого фильма. название имя" at bounding box center [130, 128] width 247 height 99
click at [127, 132] on p "название" at bounding box center [130, 137] width 227 height 10
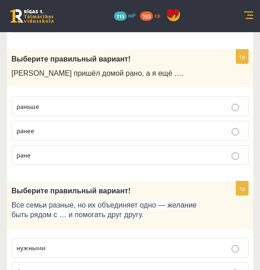
scroll to position [2450, 0]
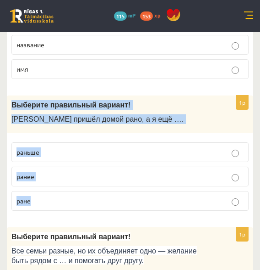
drag, startPoint x: 11, startPoint y: 83, endPoint x: 79, endPoint y: 194, distance: 130.5
click at [79, 194] on div "1p Выберите правильный вариант! Андрей пришёл домой рано, а я ещё …. раньше ран…" at bounding box center [130, 156] width 247 height 123
drag, startPoint x: 79, startPoint y: 194, endPoint x: 66, endPoint y: 159, distance: 37.1
click at [57, 147] on p "раньше" at bounding box center [130, 152] width 227 height 10
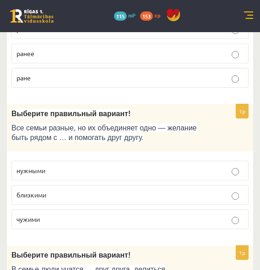
scroll to position [2587, 0]
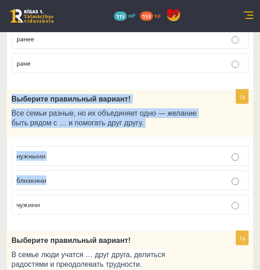
drag, startPoint x: 11, startPoint y: 77, endPoint x: 103, endPoint y: 168, distance: 129.0
click at [103, 168] on div "1p Выберите правильный вариант! Все семьи разные, но их объединяет одно — желан…" at bounding box center [130, 155] width 247 height 132
drag, startPoint x: 103, startPoint y: 168, endPoint x: 55, endPoint y: 120, distance: 68.4
click at [55, 120] on div "1p Выберите правильный вариант! Все семьи разные, но их объединяет одно — желан…" at bounding box center [130, 155] width 247 height 132
click at [11, 89] on div "Выберите правильный вариант! Все семьи разные, но их объединяет одно — желание …" at bounding box center [130, 112] width 247 height 47
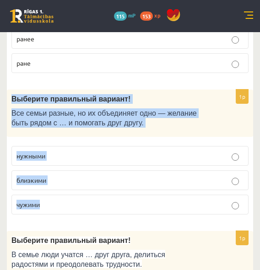
drag, startPoint x: 10, startPoint y: 81, endPoint x: 79, endPoint y: 177, distance: 118.9
click at [79, 177] on div "1p Выберите правильный вариант! Все семьи разные, но их объединяет одно — желан…" at bounding box center [130, 155] width 247 height 132
click at [186, 172] on fieldset "нужными близкими чужими" at bounding box center [129, 179] width 237 height 76
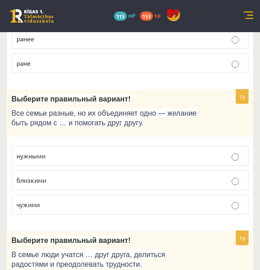
click at [188, 171] on label "близкими" at bounding box center [129, 180] width 237 height 20
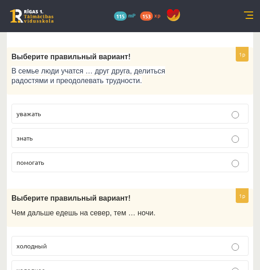
scroll to position [2725, 0]
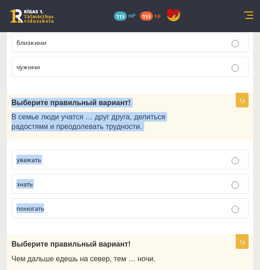
drag, startPoint x: 11, startPoint y: 82, endPoint x: 67, endPoint y: 186, distance: 117.9
click at [67, 186] on div "1p Выберите правильный вариант! В семье люди учатся … друг друга, делиться радо…" at bounding box center [130, 159] width 247 height 132
click at [55, 154] on p "уважать" at bounding box center [130, 159] width 227 height 10
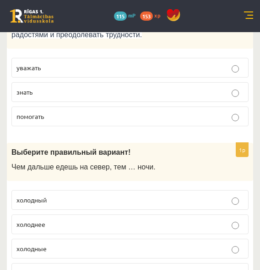
scroll to position [2862, 0]
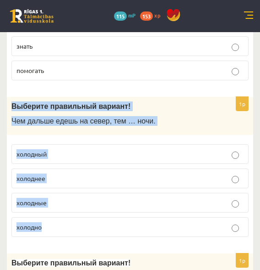
drag, startPoint x: 11, startPoint y: 84, endPoint x: 79, endPoint y: 203, distance: 136.9
click at [79, 203] on div "1p Выберите правильный вариант ! Чем дальше едешь на север, тем … ночи. холодны…" at bounding box center [130, 170] width 247 height 147
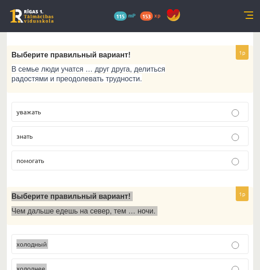
scroll to position [2818, 0]
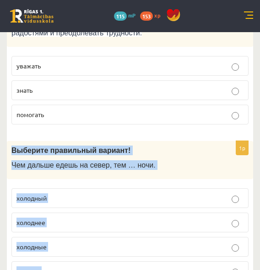
click at [160, 160] on p "Чем дальше едешь на север, тем … ночи." at bounding box center [107, 165] width 192 height 10
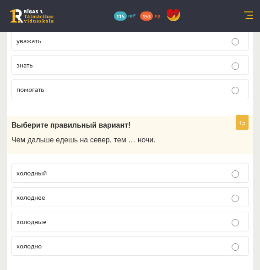
scroll to position [2864, 0]
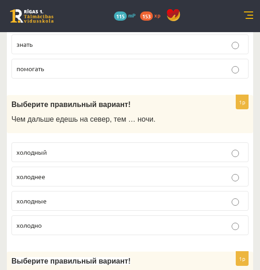
click at [55, 196] on p "холодные" at bounding box center [130, 201] width 227 height 10
click at [86, 171] on p "холоднее" at bounding box center [130, 176] width 227 height 10
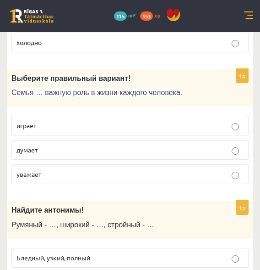
scroll to position [3047, 0]
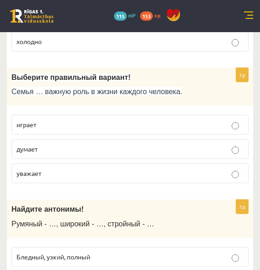
click at [37, 120] on p "играет" at bounding box center [130, 125] width 227 height 10
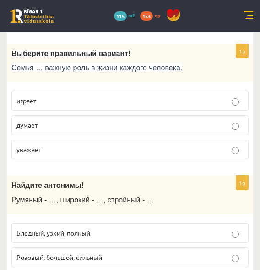
scroll to position [3093, 0]
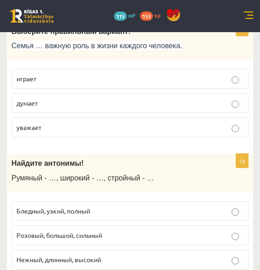
click at [71, 201] on label "Бледный, узкий, полный" at bounding box center [129, 211] width 237 height 20
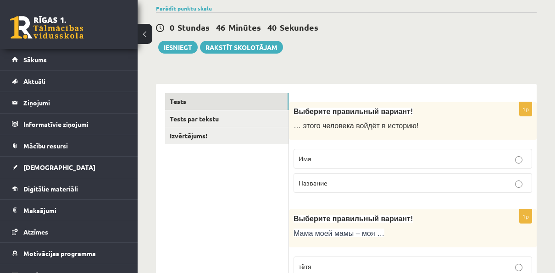
scroll to position [0, 0]
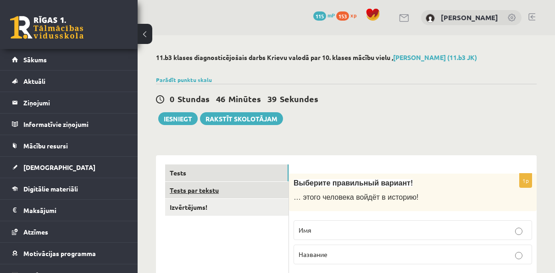
click at [221, 196] on link "Tests par tekstu" at bounding box center [226, 190] width 123 height 17
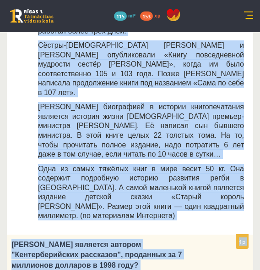
scroll to position [642, 0]
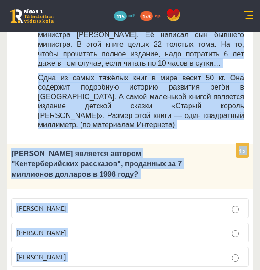
drag, startPoint x: 15, startPoint y: 50, endPoint x: 188, endPoint y: 184, distance: 218.7
click at [188, 184] on div "Прочитайте текст «Интересные факты о книгах», выберите правильный вариант! Инте…" at bounding box center [130, 229] width 247 height 1383
click at [175, 252] on p "Джефри Чосер" at bounding box center [130, 257] width 227 height 10
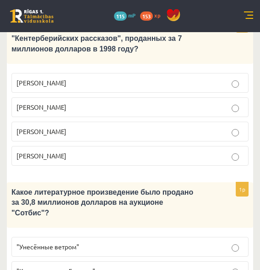
scroll to position [825, 0]
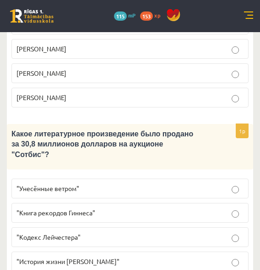
drag, startPoint x: 12, startPoint y: 45, endPoint x: 136, endPoint y: 162, distance: 169.9
click at [136, 162] on div "1p Какое литературное произведение было продано за 30,8 миллионов долларов на а…" at bounding box center [130, 201] width 247 height 154
drag, startPoint x: 136, startPoint y: 162, endPoint x: 116, endPoint y: 148, distance: 24.3
click at [102, 232] on p ""Кодекс Лейчестера"" at bounding box center [130, 237] width 227 height 10
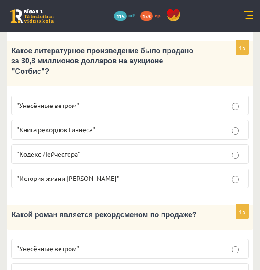
scroll to position [917, 0]
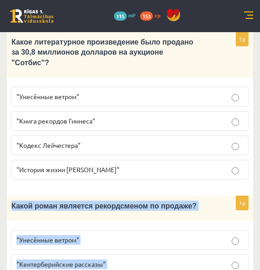
drag, startPoint x: 11, startPoint y: 105, endPoint x: 120, endPoint y: 207, distance: 148.8
click at [120, 207] on div "1p Какой роман является рекордсменом по продаже? "Унесённые ветром" "Кентербери…" at bounding box center [130, 263] width 247 height 134
click at [115, 225] on fieldset ""Унесённые ветром" "Кентерберийские рассказы" "Кодекс Лейчестера" "Книга рекорд…" at bounding box center [129, 275] width 237 height 100
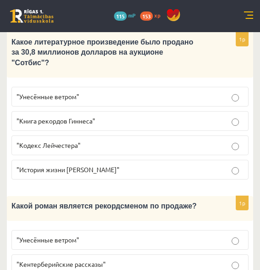
click at [94, 230] on label ""Унесённые ветром"" at bounding box center [129, 240] width 237 height 20
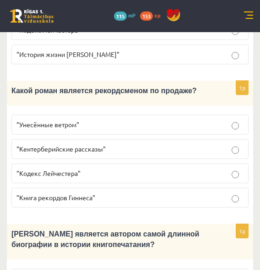
scroll to position [1054, 0]
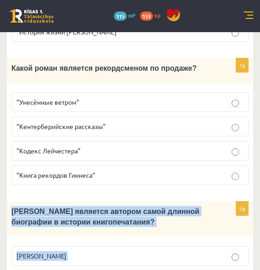
drag, startPoint x: 10, startPoint y: 110, endPoint x: 96, endPoint y: 224, distance: 143.3
click at [96, 224] on div "1p Кто является автором самой длинной биографии в истории книгопечатания? Билл …" at bounding box center [130, 273] width 247 height 144
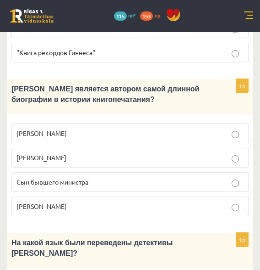
scroll to position [1186, 0]
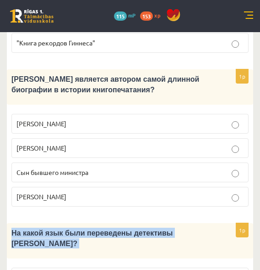
drag, startPoint x: 12, startPoint y: 128, endPoint x: 76, endPoint y: 228, distance: 118.3
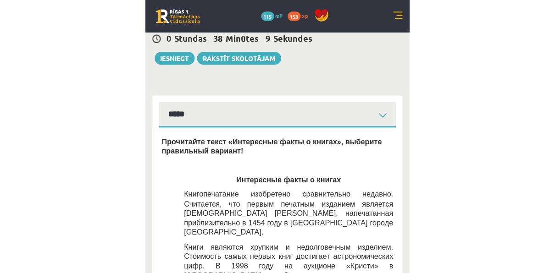
scroll to position [0, 0]
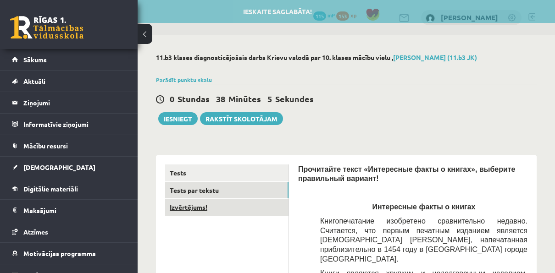
click at [216, 207] on link "Izvērtējums!" at bounding box center [226, 207] width 123 height 17
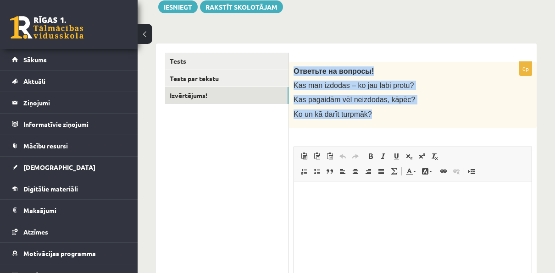
drag, startPoint x: 292, startPoint y: 65, endPoint x: 369, endPoint y: 122, distance: 96.1
click at [369, 122] on div "Ответьте на вопросы! Kas man izdodas – ko jau labi protu? Kas pagaidām vēl neiz…" at bounding box center [413, 95] width 248 height 66
drag, startPoint x: 369, startPoint y: 122, endPoint x: 364, endPoint y: 101, distance: 21.9
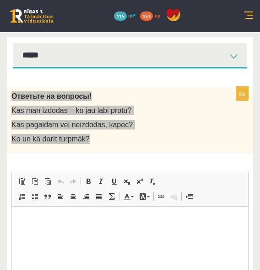
click at [37, 226] on html at bounding box center [130, 220] width 237 height 28
drag, startPoint x: 37, startPoint y: 226, endPoint x: 34, endPoint y: 256, distance: 30.0
click at [37, 234] on html at bounding box center [130, 220] width 237 height 28
click at [40, 219] on p "Rich Text Editor, wiswyg-editor-user-answer-47024942893420" at bounding box center [130, 220] width 218 height 10
click at [27, 213] on html at bounding box center [130, 220] width 237 height 28
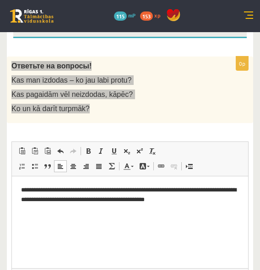
scroll to position [128, 0]
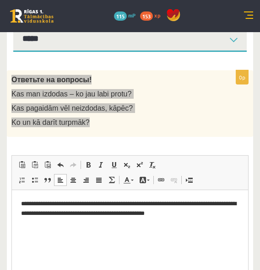
click at [83, 233] on html "**********" at bounding box center [130, 212] width 237 height 47
click at [47, 236] on p "Rich Text Editor, wiswyg-editor-user-answer-47024942893420" at bounding box center [130, 238] width 218 height 10
click at [19, 242] on html "**********" at bounding box center [130, 220] width 237 height 62
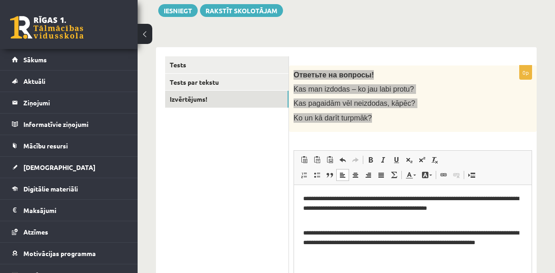
scroll to position [138, 0]
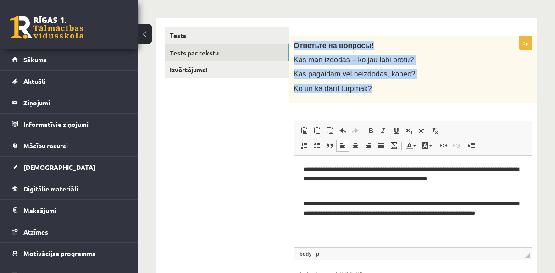
click at [238, 50] on link "Tests par tekstu" at bounding box center [226, 52] width 123 height 17
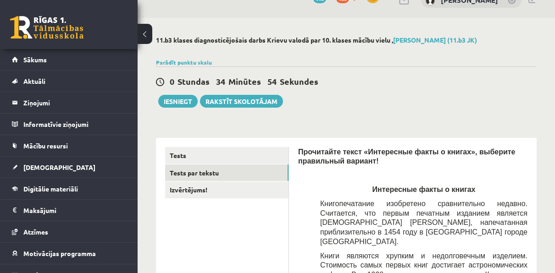
scroll to position [0, 0]
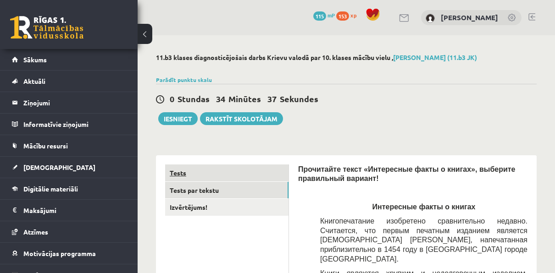
click at [246, 177] on link "Tests" at bounding box center [226, 173] width 123 height 17
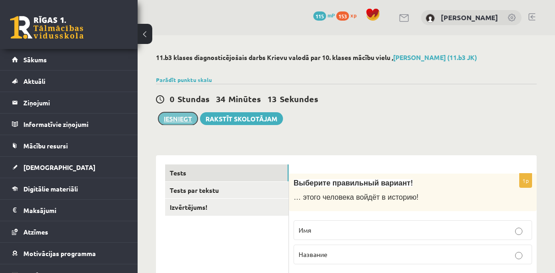
click at [187, 119] on button "Iesniegt" at bounding box center [177, 118] width 39 height 13
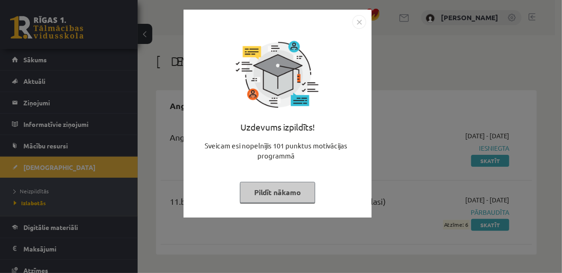
click at [360, 26] on img "Close" at bounding box center [359, 22] width 14 height 14
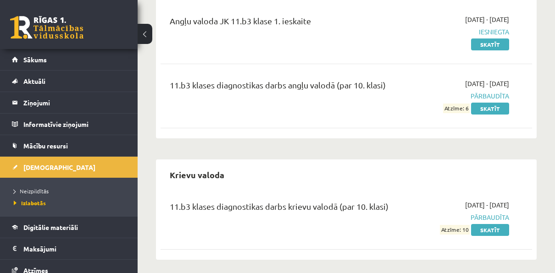
scroll to position [121, 0]
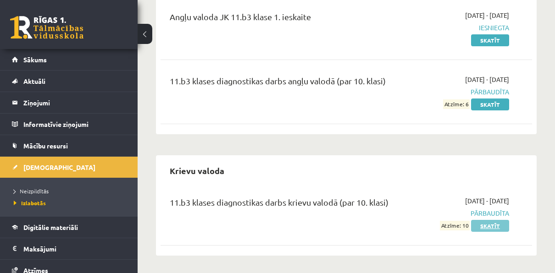
click at [491, 222] on link "Skatīt" at bounding box center [490, 226] width 38 height 12
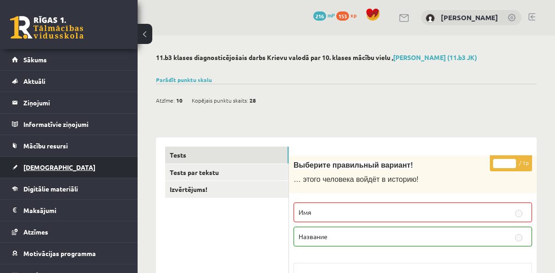
click at [59, 165] on link "[DEMOGRAPHIC_DATA]" at bounding box center [69, 167] width 114 height 21
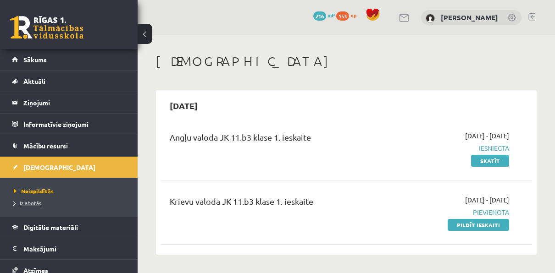
click at [22, 205] on link "Izlabotās" at bounding box center [71, 203] width 115 height 8
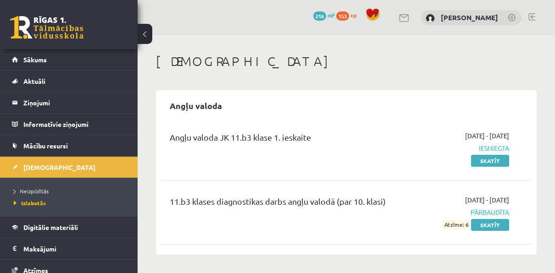
scroll to position [121, 0]
